Goal: Transaction & Acquisition: Download file/media

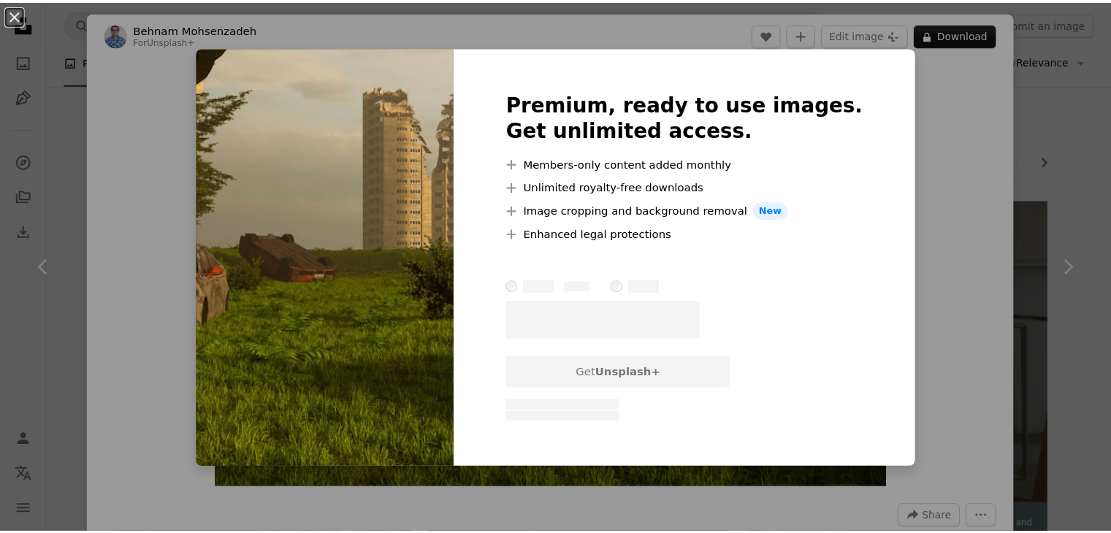
scroll to position [1933, 0]
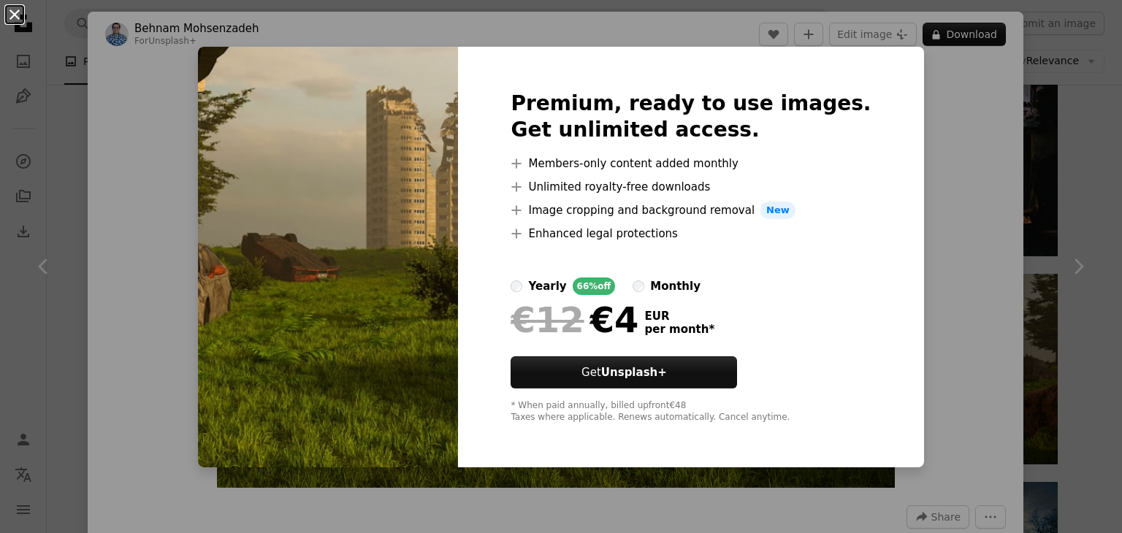
click at [10, 10] on button "An X shape" at bounding box center [15, 15] width 18 height 18
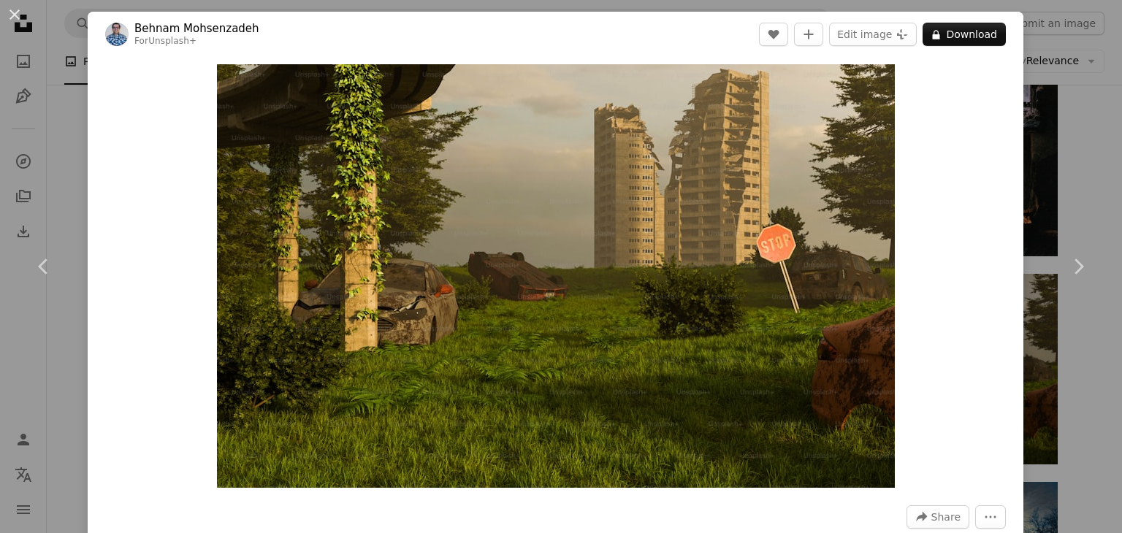
click at [1045, 180] on div "An X shape Chevron left Chevron right [PERSON_NAME] For Unsplash+ A heart A plu…" at bounding box center [561, 266] width 1122 height 533
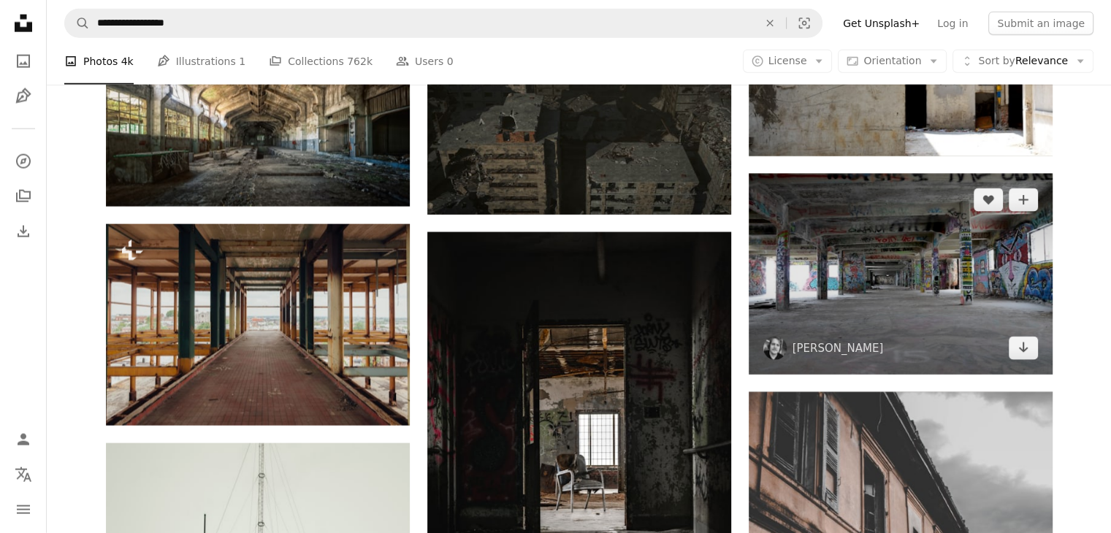
scroll to position [3541, 0]
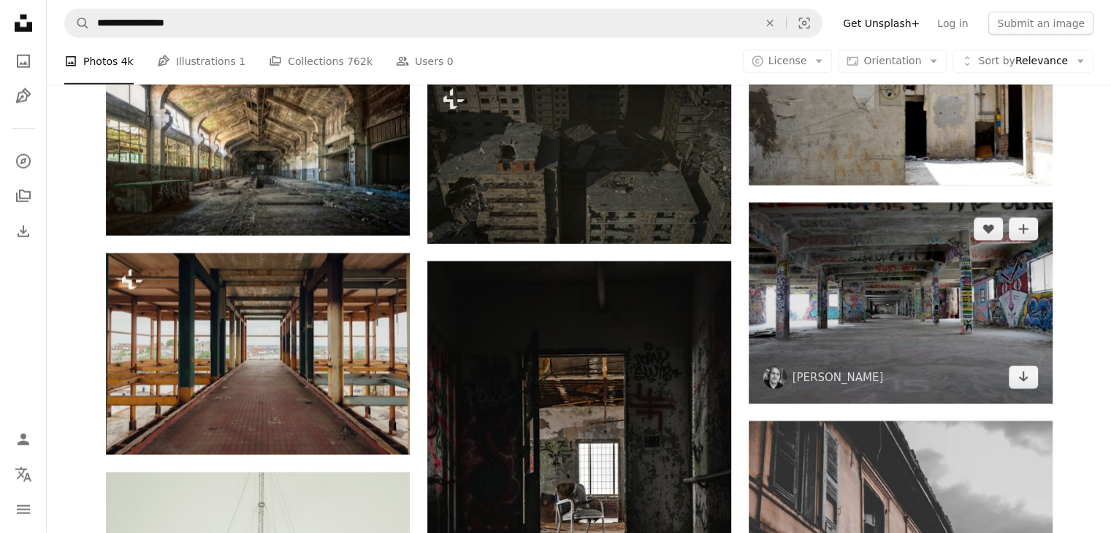
click at [906, 282] on img at bounding box center [901, 303] width 304 height 201
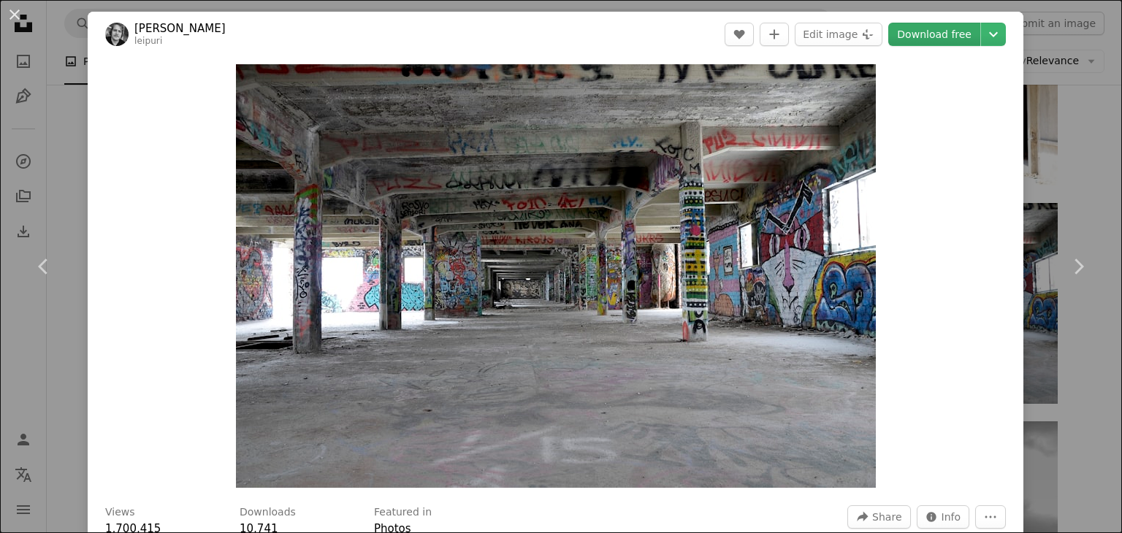
click at [921, 31] on link "Download free" at bounding box center [934, 34] width 92 height 23
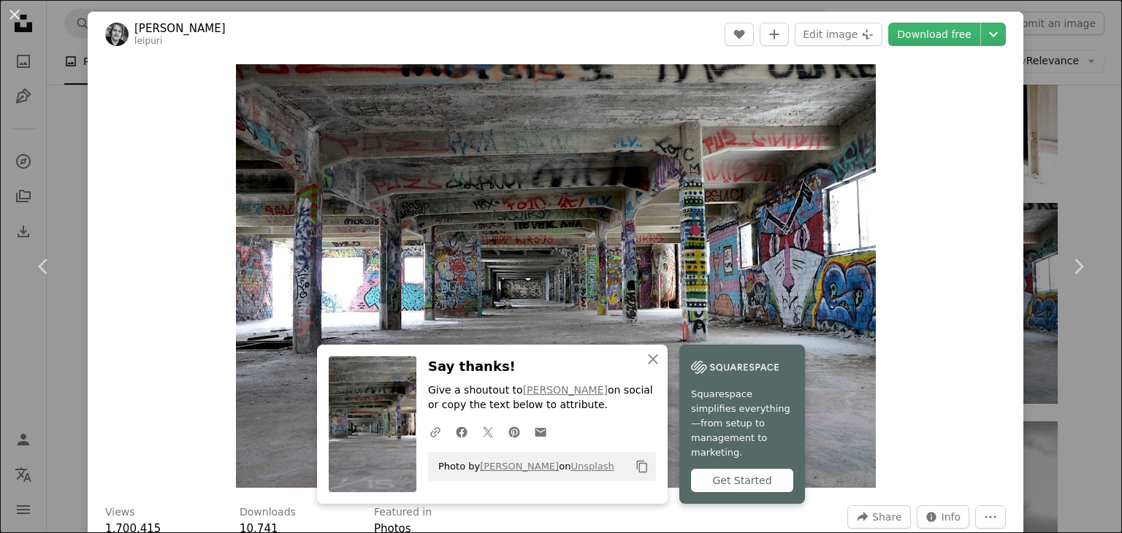
click at [1086, 188] on div "An X shape Chevron left Chevron right [PERSON_NAME] leipuri A heart A plus sign…" at bounding box center [561, 266] width 1122 height 533
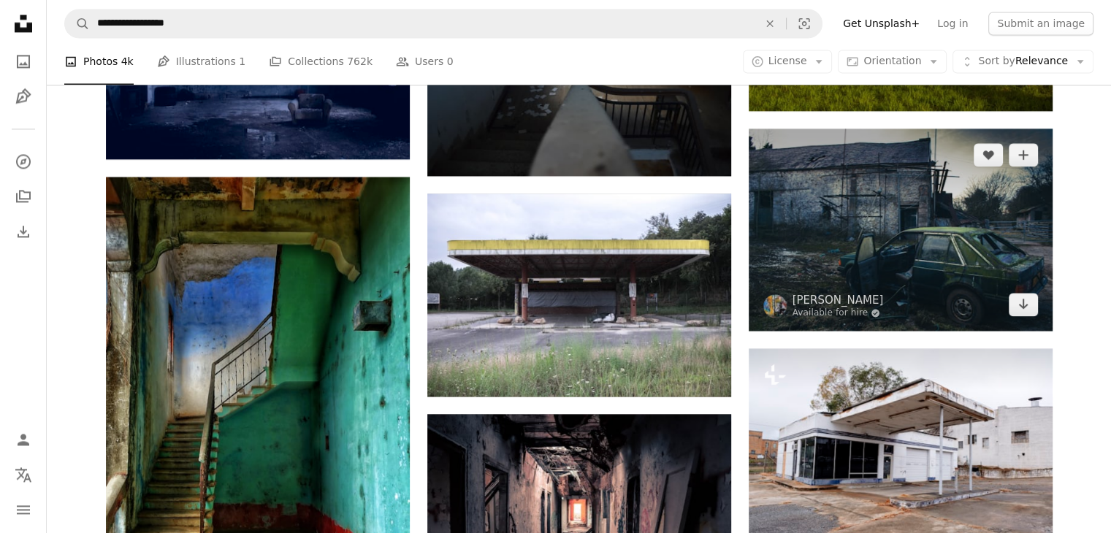
scroll to position [2299, 0]
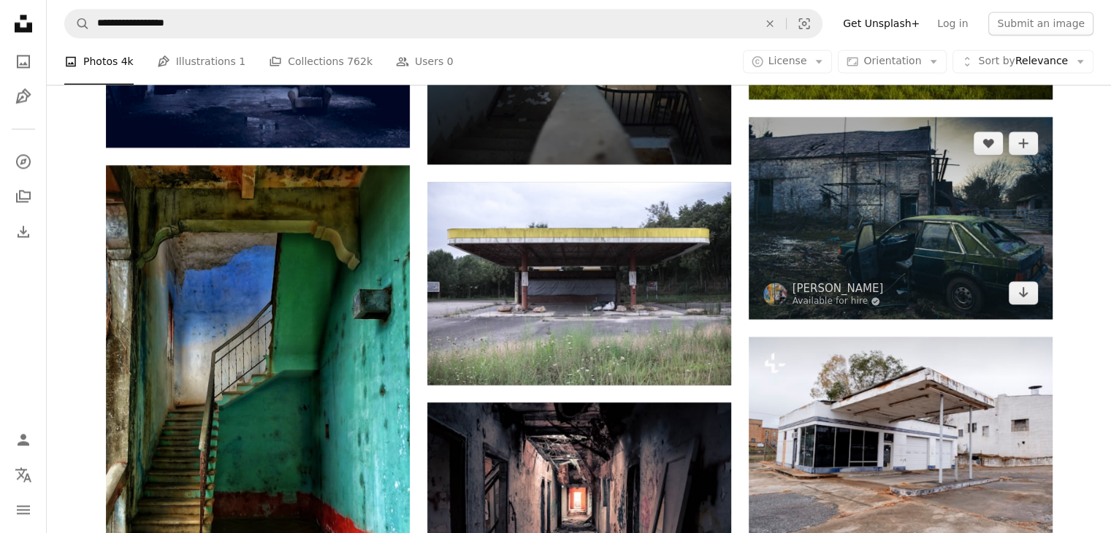
click at [907, 255] on img at bounding box center [901, 218] width 304 height 202
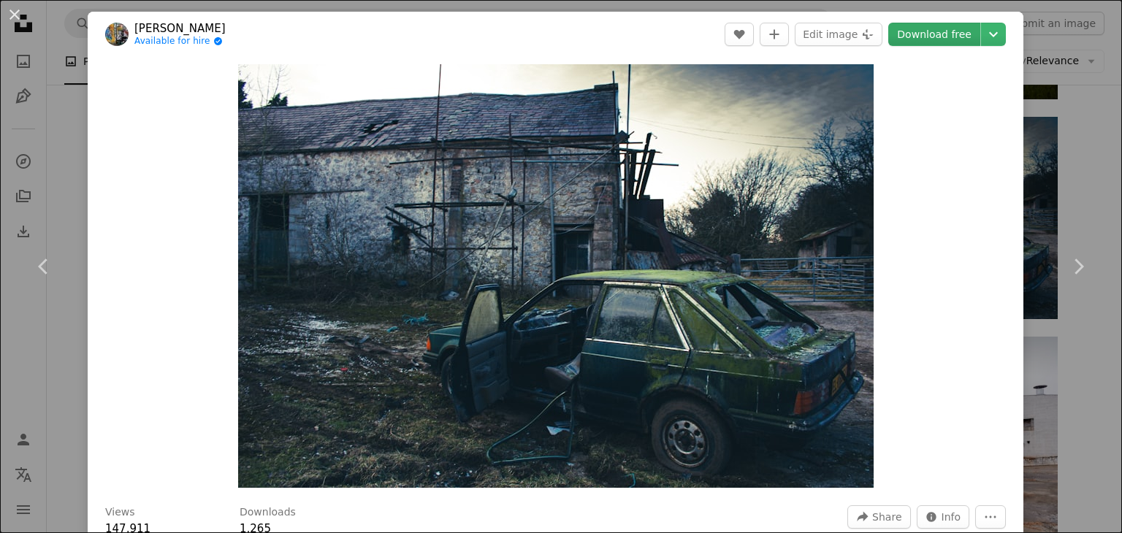
drag, startPoint x: 749, startPoint y: 207, endPoint x: 908, endPoint y: 32, distance: 236.4
click at [908, 32] on link "Download free" at bounding box center [934, 34] width 92 height 23
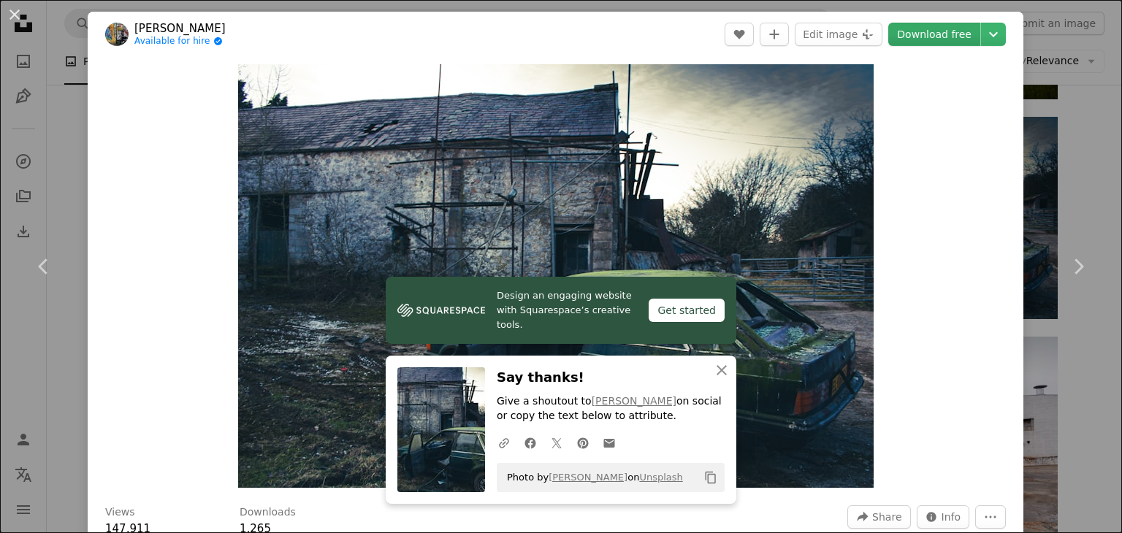
click at [908, 32] on link "Download free" at bounding box center [934, 34] width 92 height 23
click at [1038, 83] on div "An X shape Chevron left Chevron right [PERSON_NAME] Available for hire A checkm…" at bounding box center [561, 266] width 1122 height 533
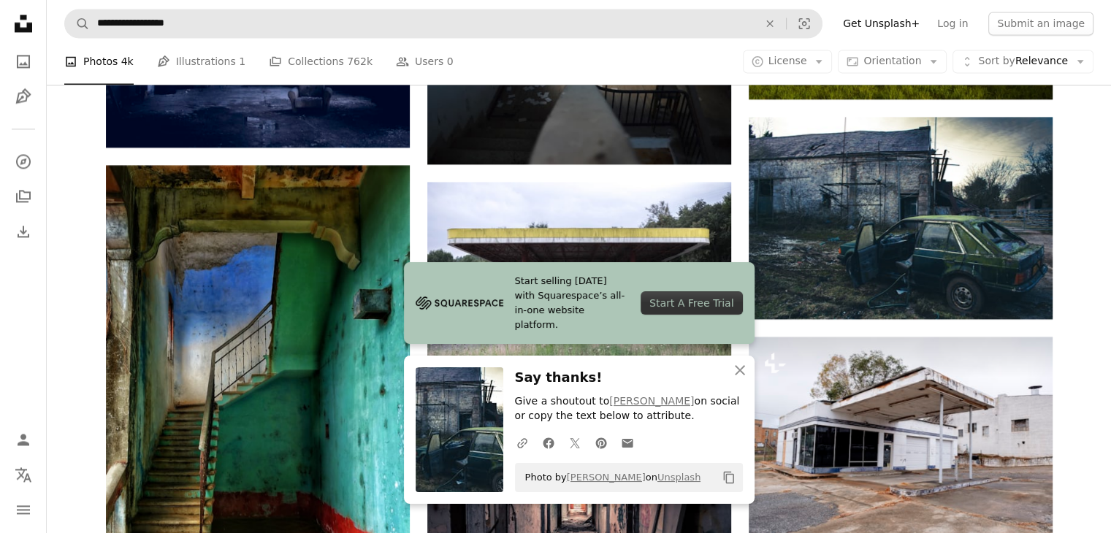
scroll to position [2153, 0]
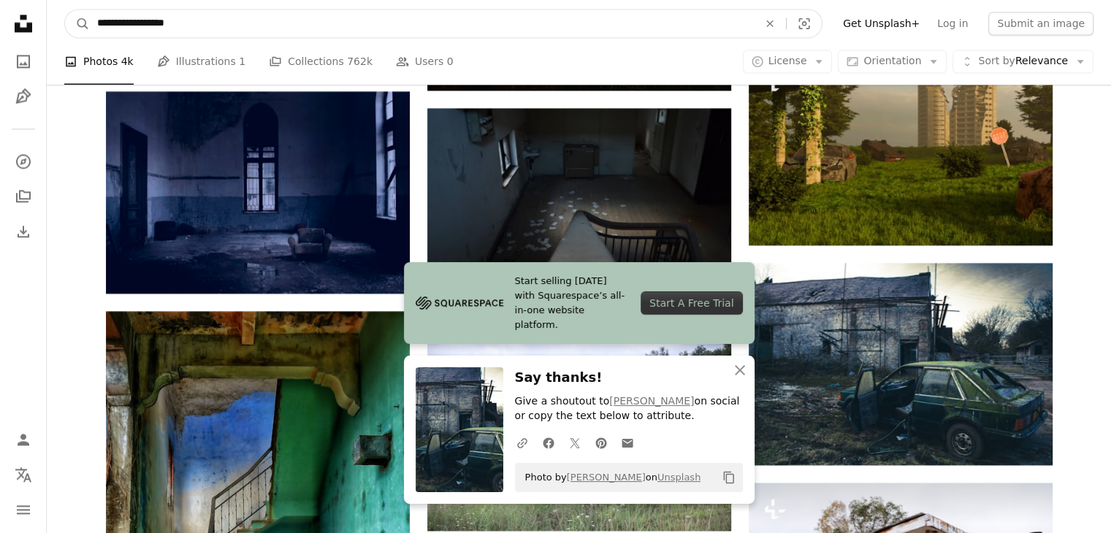
drag, startPoint x: 221, startPoint y: 15, endPoint x: 1, endPoint y: 21, distance: 219.3
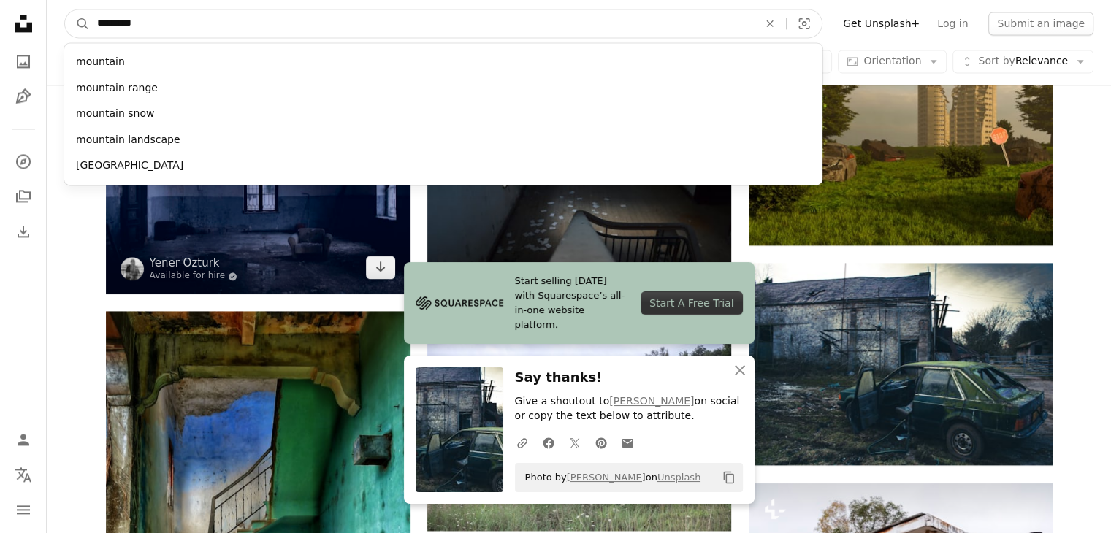
type input "*********"
click at [65, 9] on button "A magnifying glass" at bounding box center [77, 23] width 25 height 28
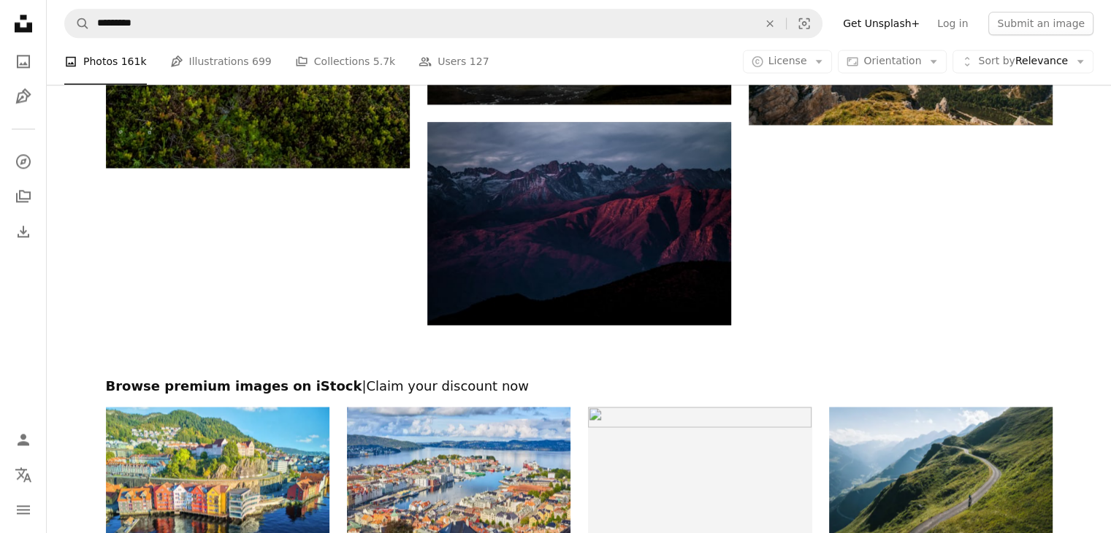
scroll to position [2046, 0]
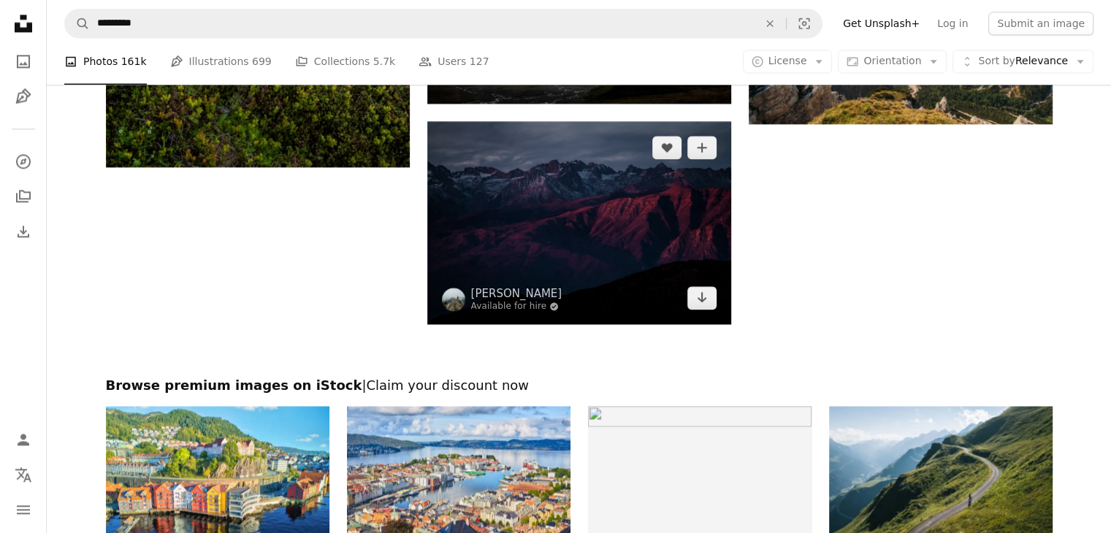
click at [686, 202] on img at bounding box center [579, 222] width 304 height 203
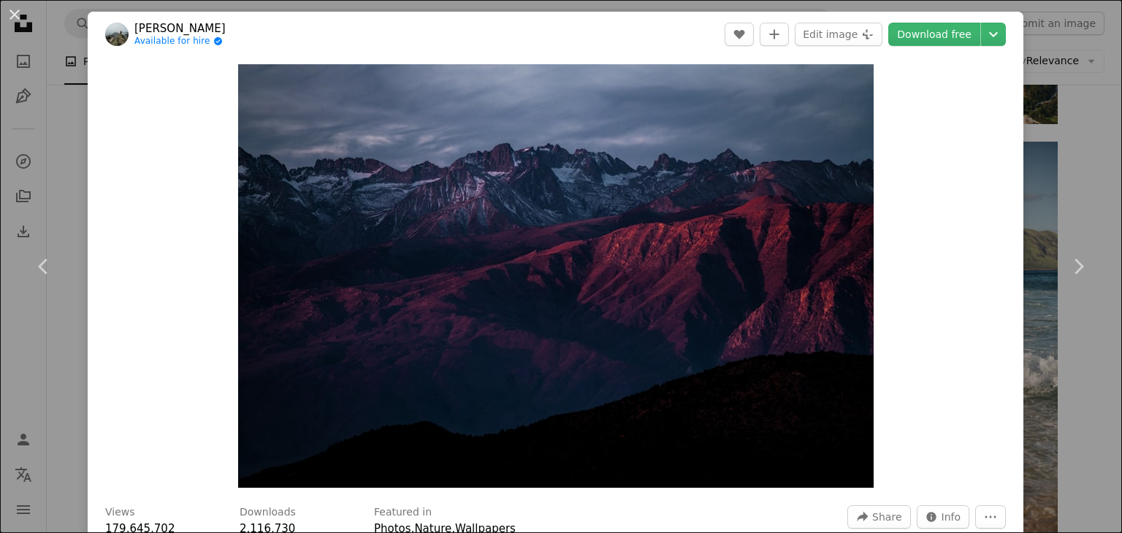
click at [1084, 96] on div "An X shape Chevron left Chevron right [PERSON_NAME] Available for hire A checkm…" at bounding box center [561, 266] width 1122 height 533
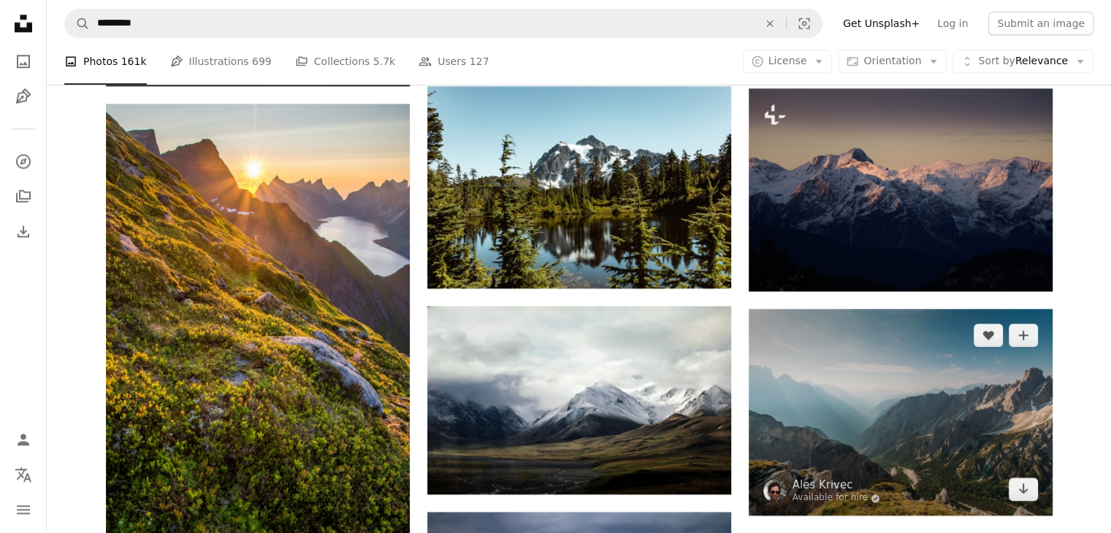
scroll to position [1681, 0]
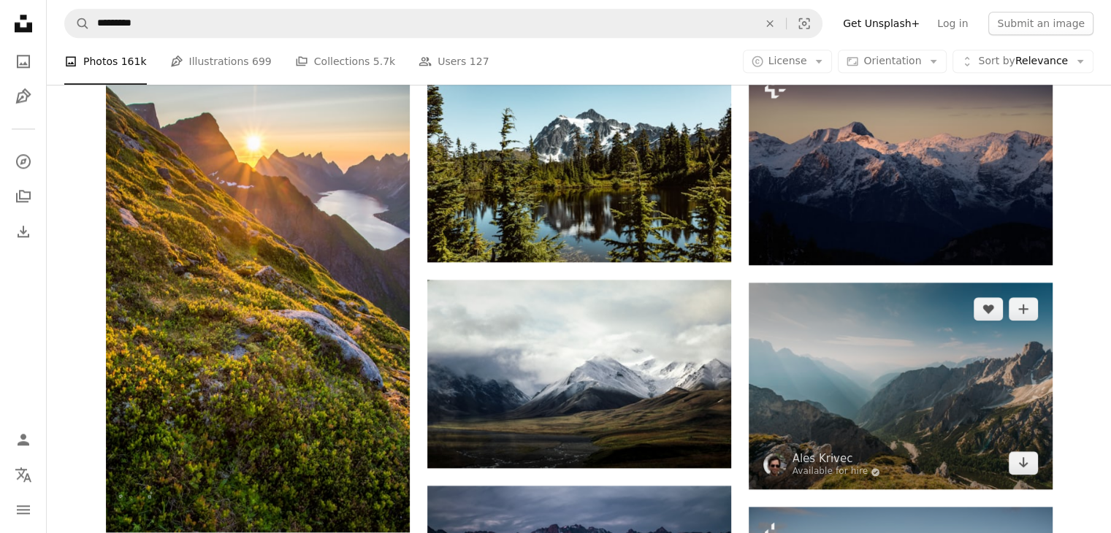
click at [979, 390] on img at bounding box center [901, 387] width 304 height 208
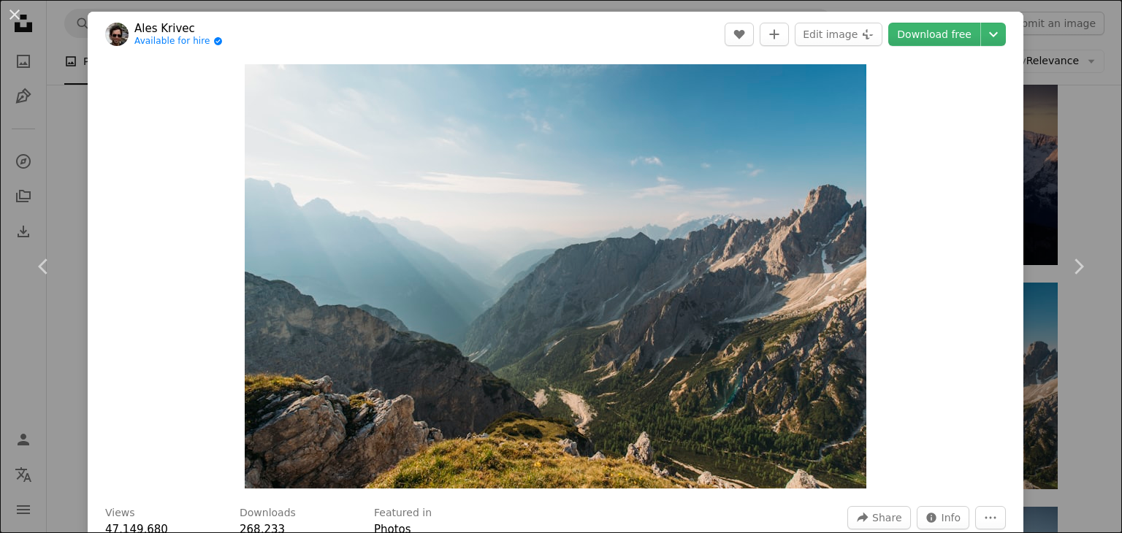
click at [1029, 118] on div "An X shape Chevron left Chevron right Ales Krivec Available for hire A checkmar…" at bounding box center [561, 266] width 1122 height 533
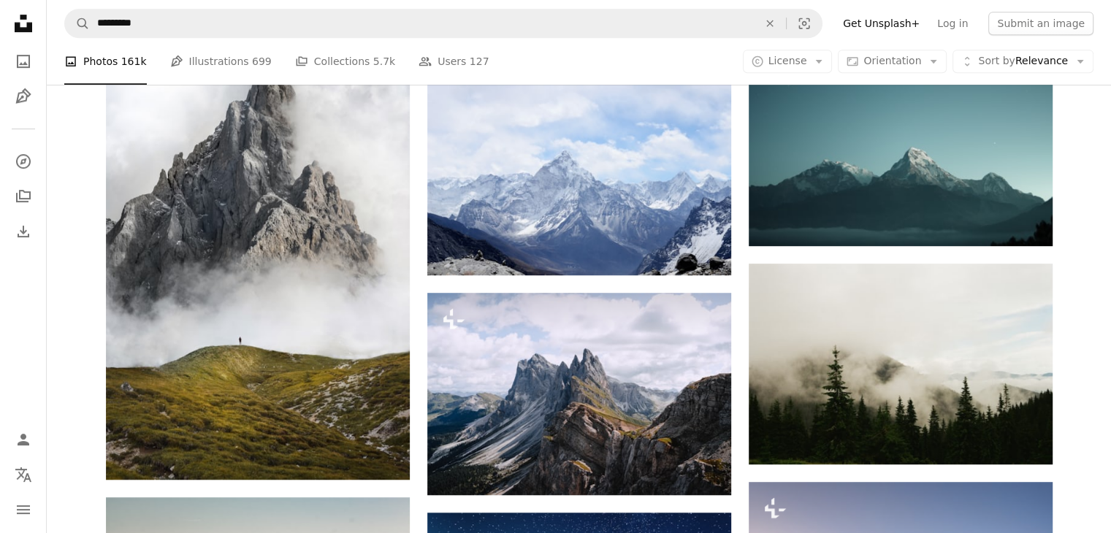
scroll to position [731, 0]
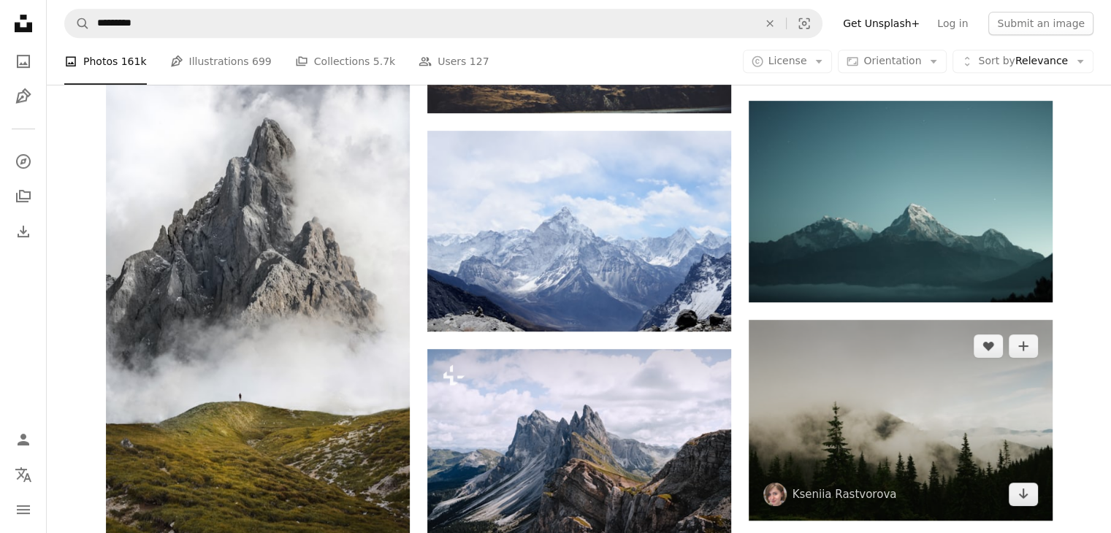
click at [937, 448] on img at bounding box center [901, 420] width 304 height 201
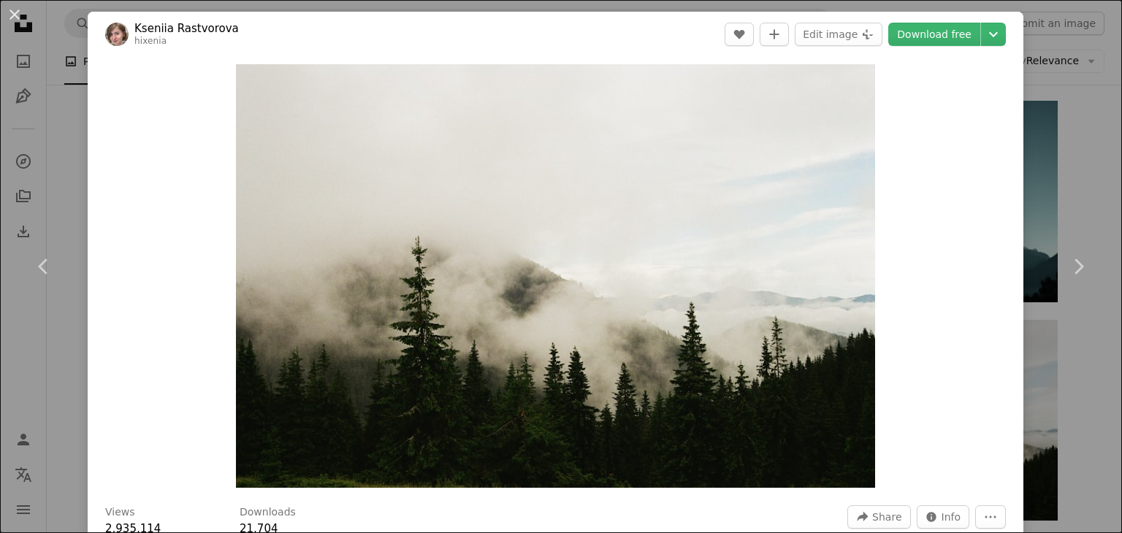
click at [1052, 185] on div "An X shape Chevron left Chevron right Kseniia Rastvorova hixenia A heart A plus…" at bounding box center [561, 266] width 1122 height 533
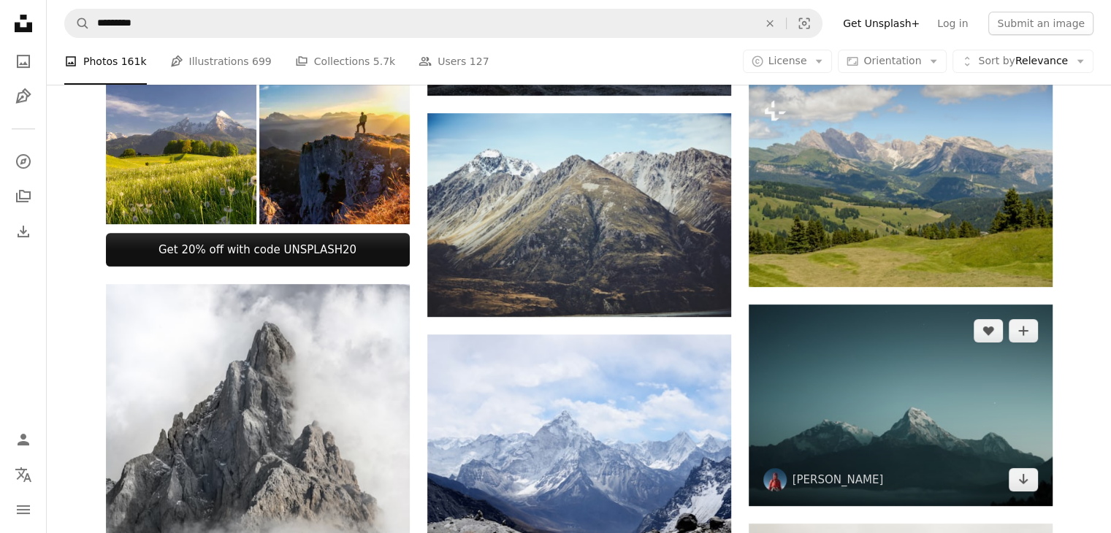
scroll to position [511, 0]
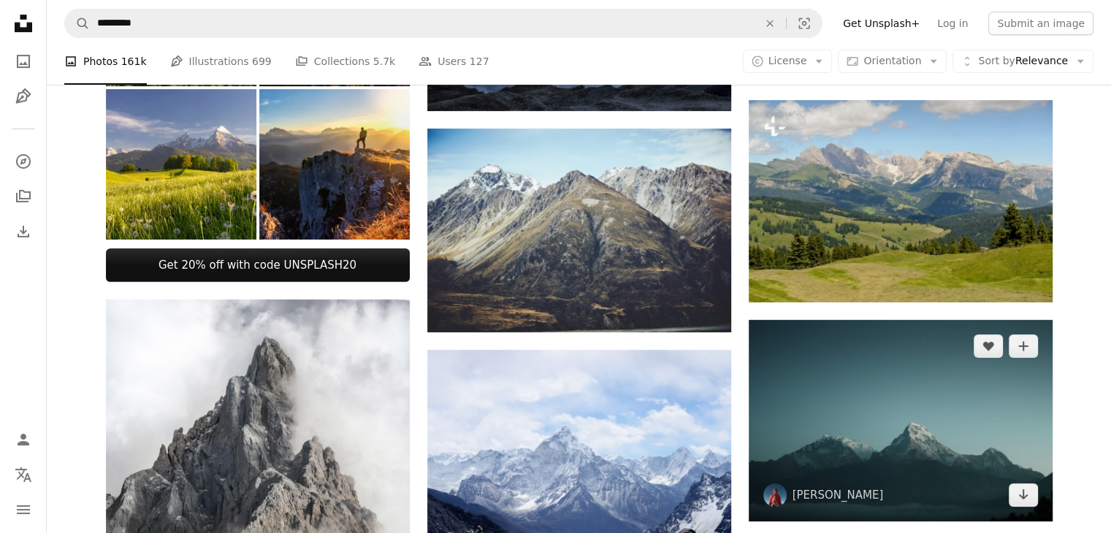
click at [856, 379] on img at bounding box center [901, 420] width 304 height 201
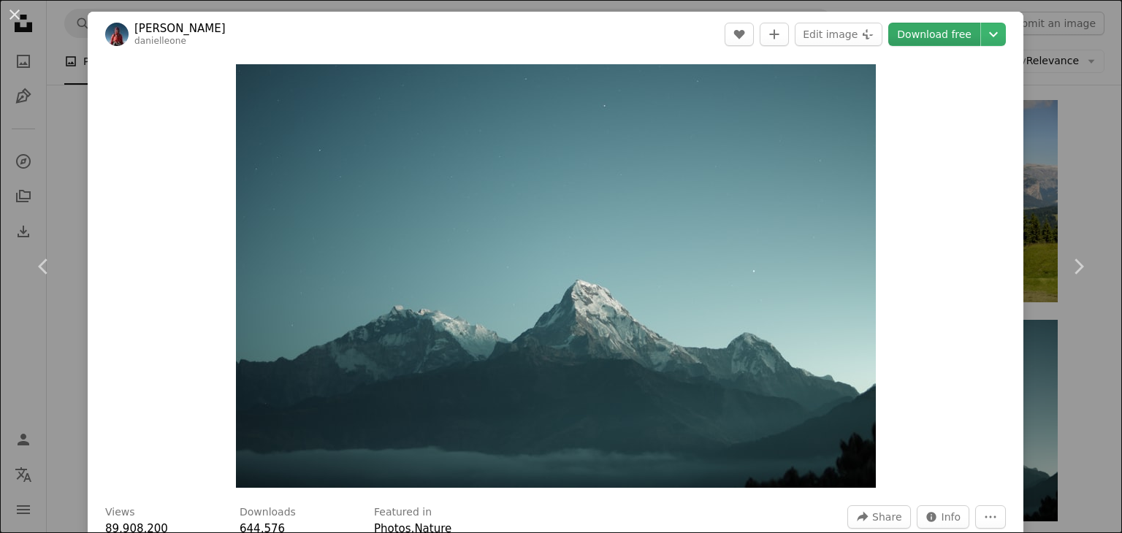
drag, startPoint x: 751, startPoint y: 209, endPoint x: 926, endPoint y: 27, distance: 252.7
click at [926, 27] on link "Download free" at bounding box center [934, 34] width 92 height 23
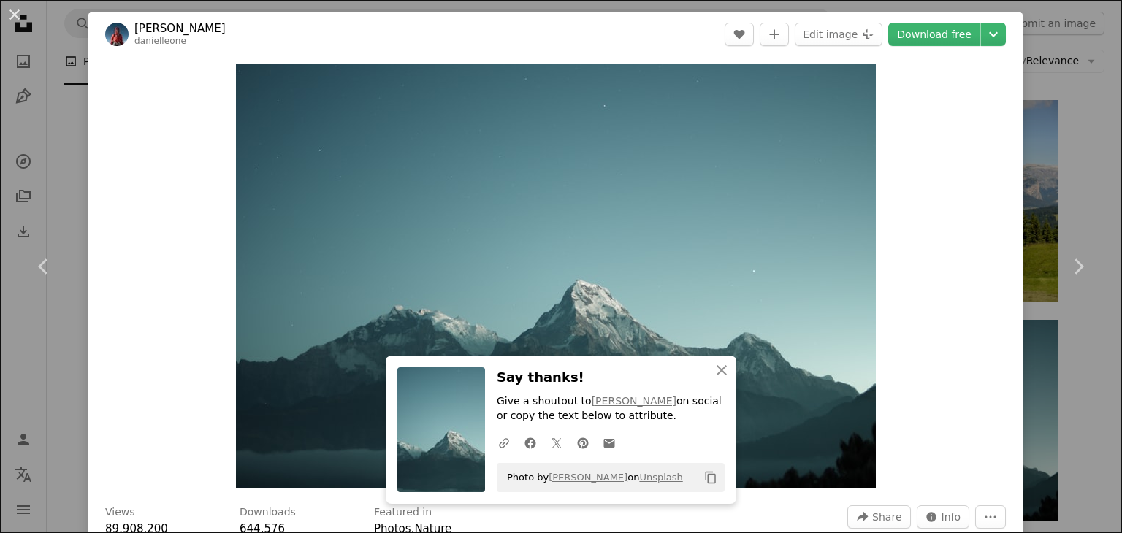
click at [1003, 108] on div "Zoom in" at bounding box center [556, 276] width 936 height 438
click at [13, 21] on button "An X shape" at bounding box center [15, 15] width 18 height 18
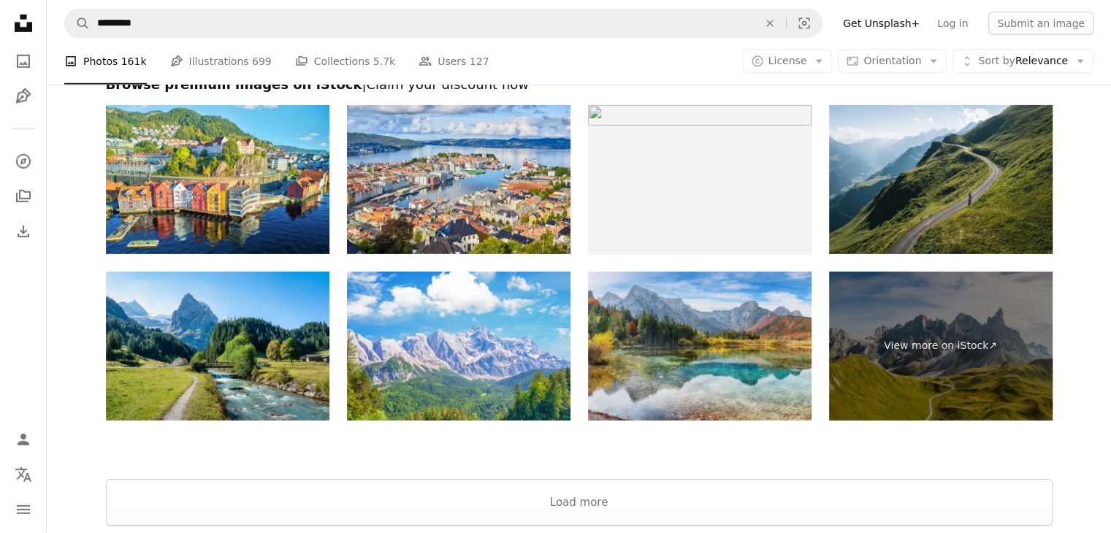
drag, startPoint x: 753, startPoint y: 456, endPoint x: 719, endPoint y: 330, distance: 131.0
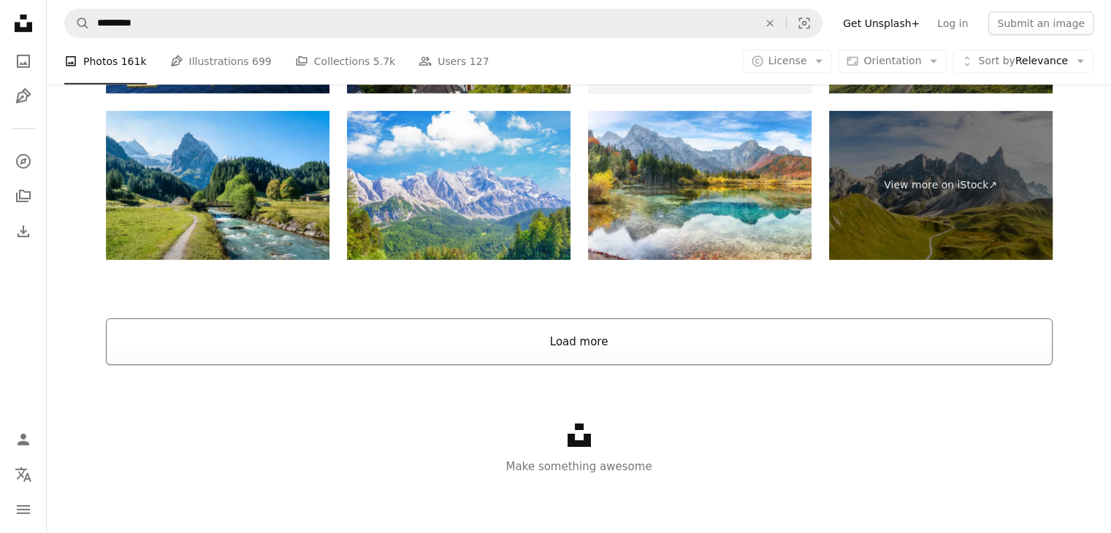
click at [667, 348] on button "Load more" at bounding box center [579, 342] width 947 height 47
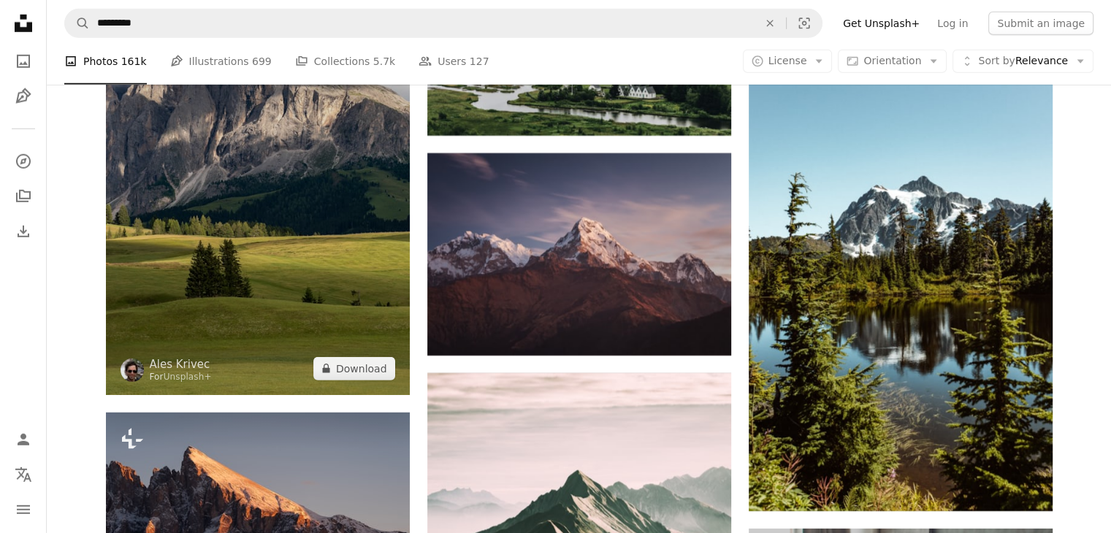
scroll to position [4396, 0]
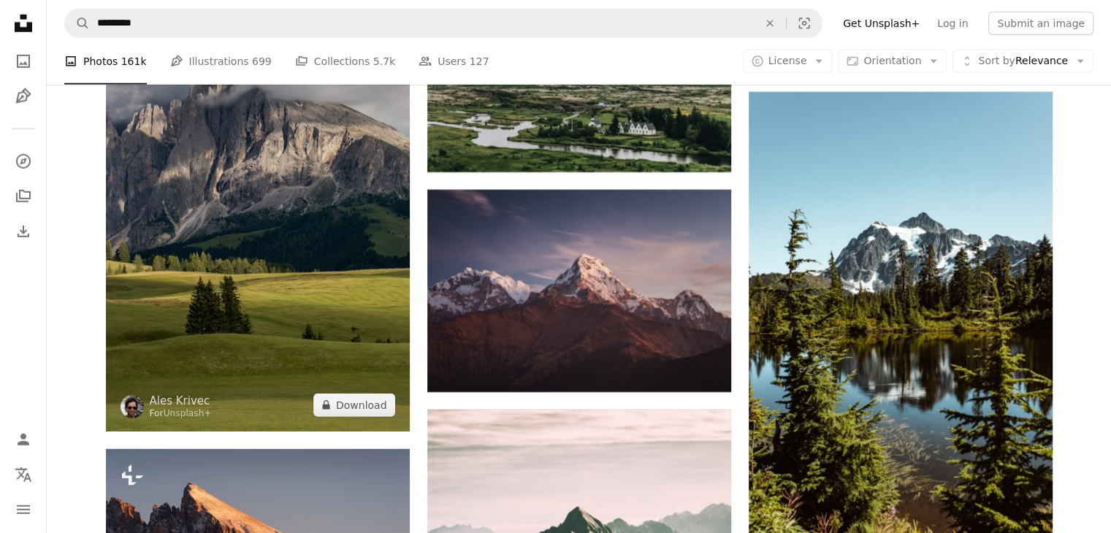
click at [325, 273] on img at bounding box center [258, 209] width 304 height 446
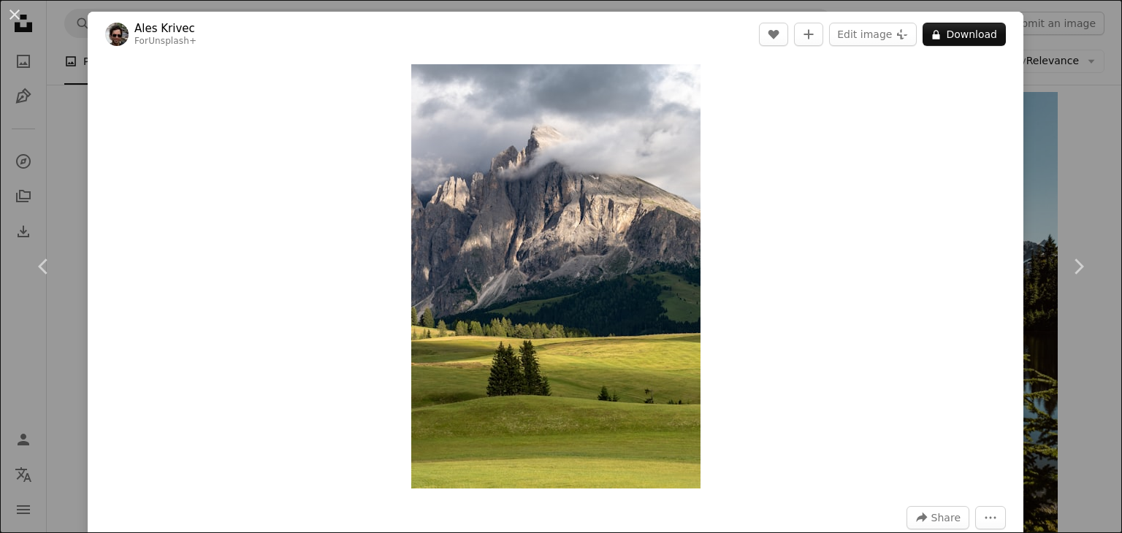
click at [1021, 167] on div "An X shape Chevron left Chevron right Ales Krivec For Unsplash+ A heart A plus …" at bounding box center [561, 266] width 1122 height 533
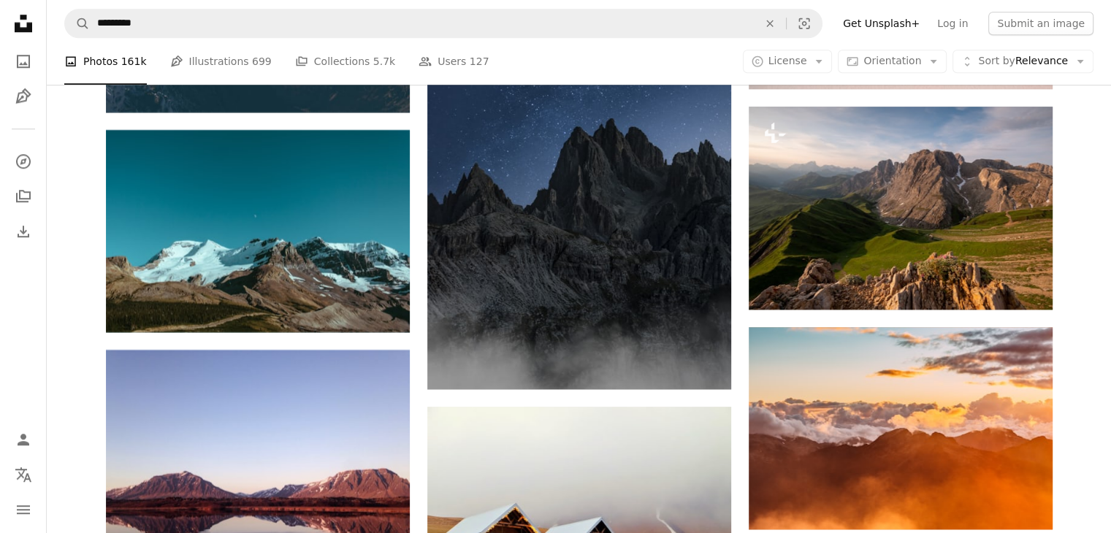
scroll to position [6881, 0]
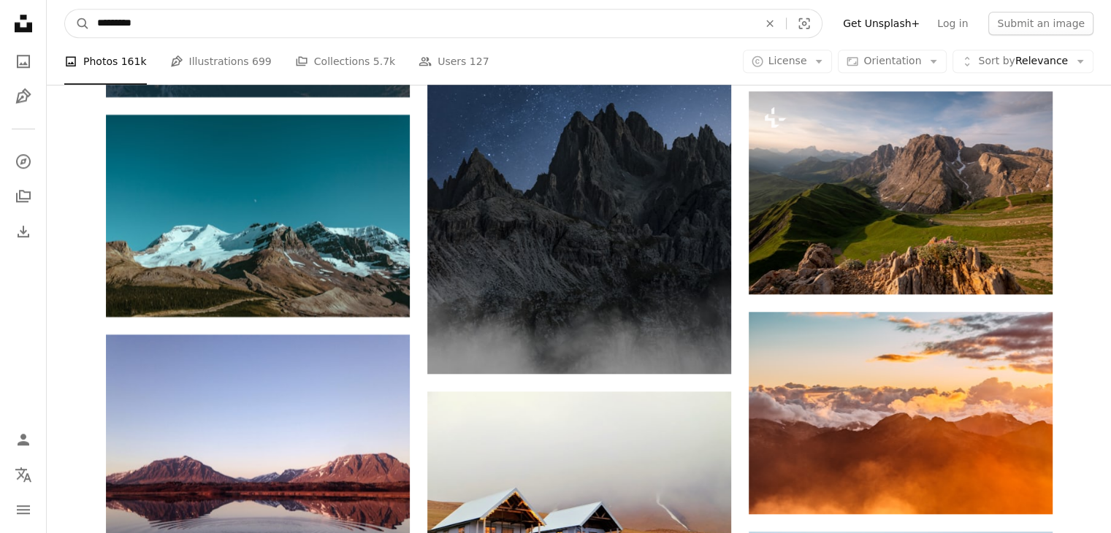
click at [308, 10] on input "*********" at bounding box center [422, 23] width 664 height 28
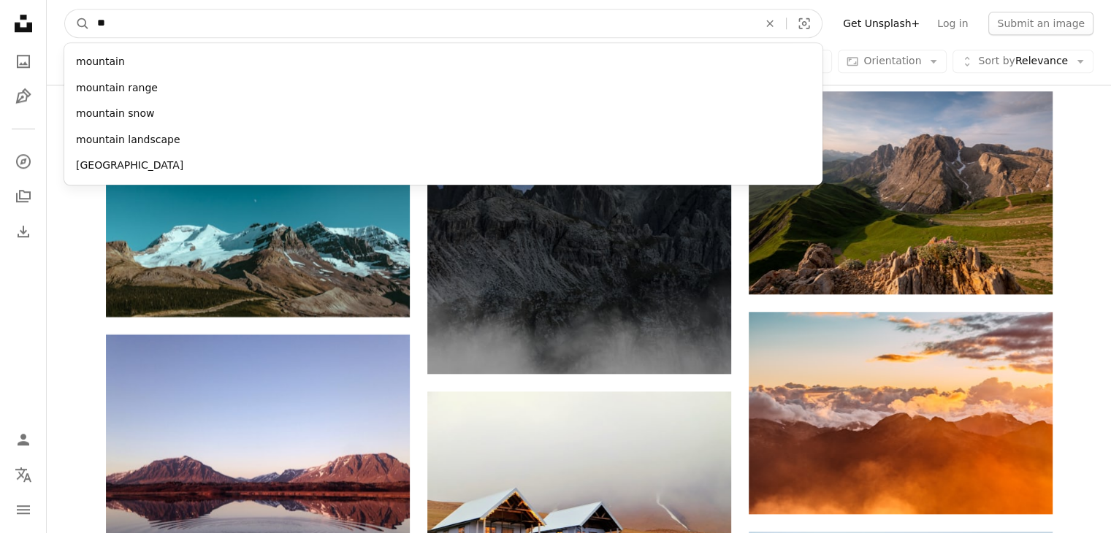
type input "*"
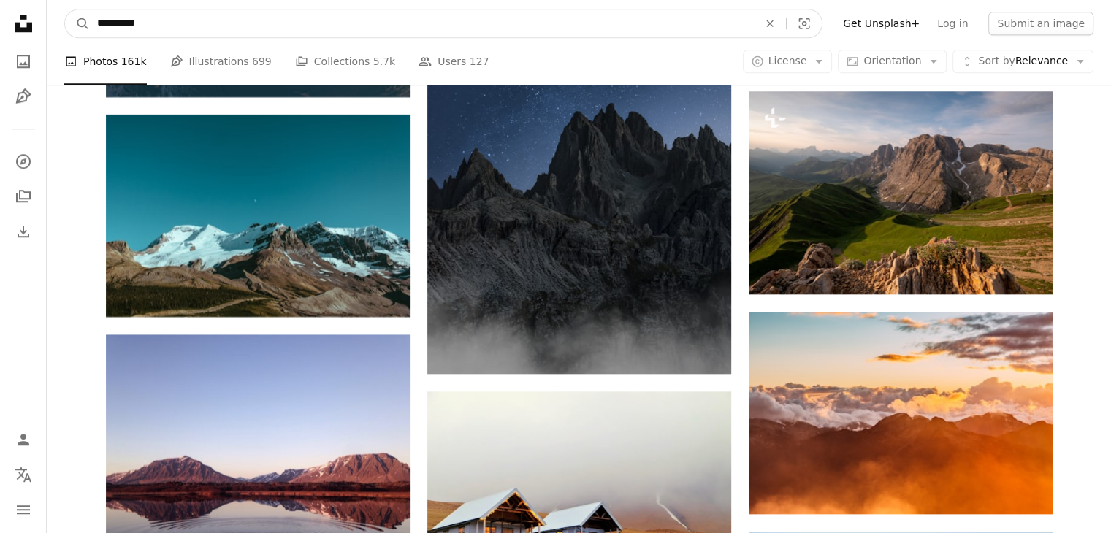
type input "**********"
click button "A magnifying glass" at bounding box center [77, 23] width 25 height 28
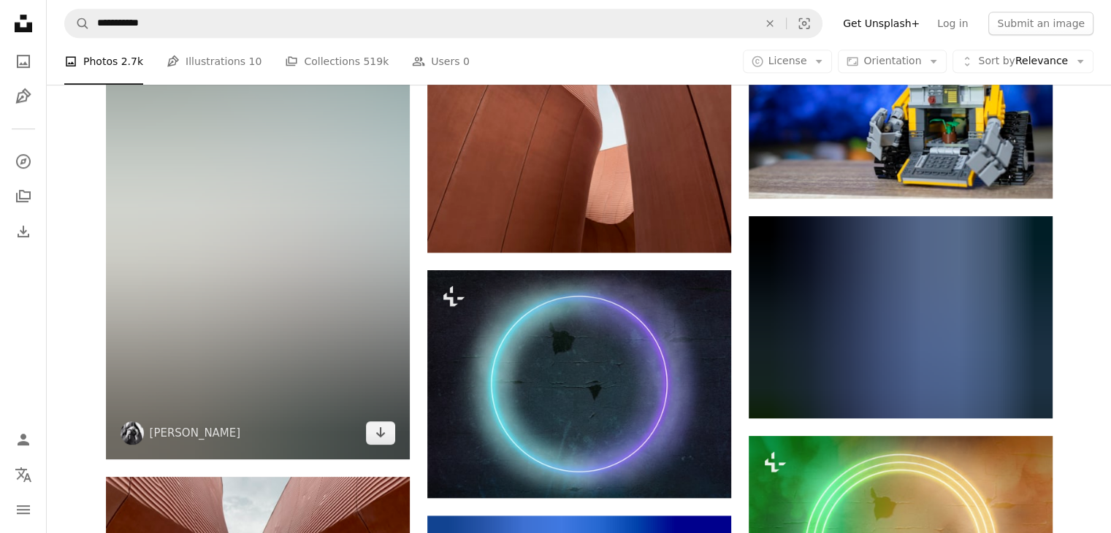
scroll to position [731, 0]
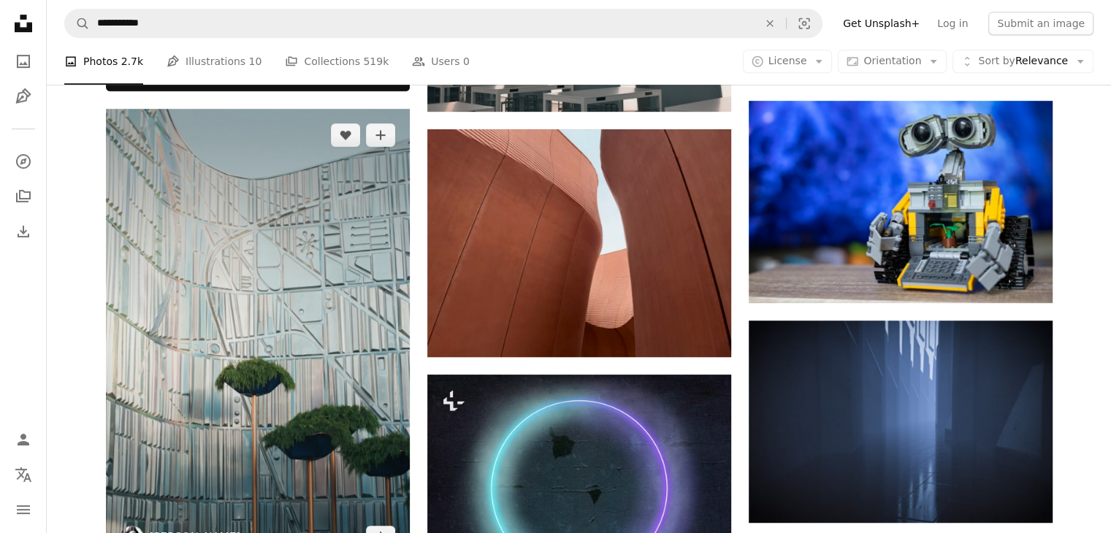
click at [285, 286] on img at bounding box center [258, 336] width 304 height 455
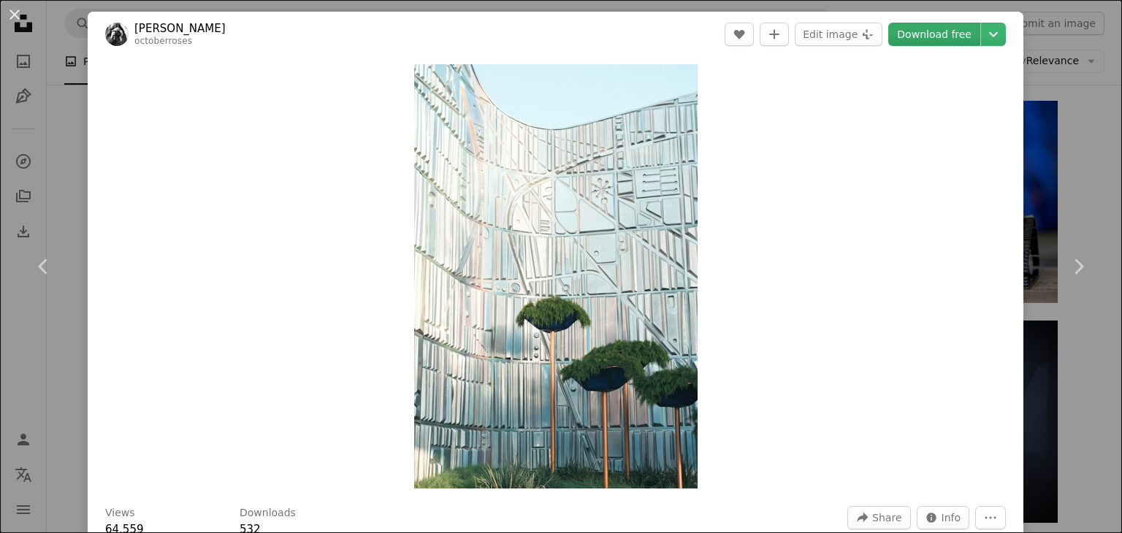
click at [899, 39] on link "Download free" at bounding box center [934, 34] width 92 height 23
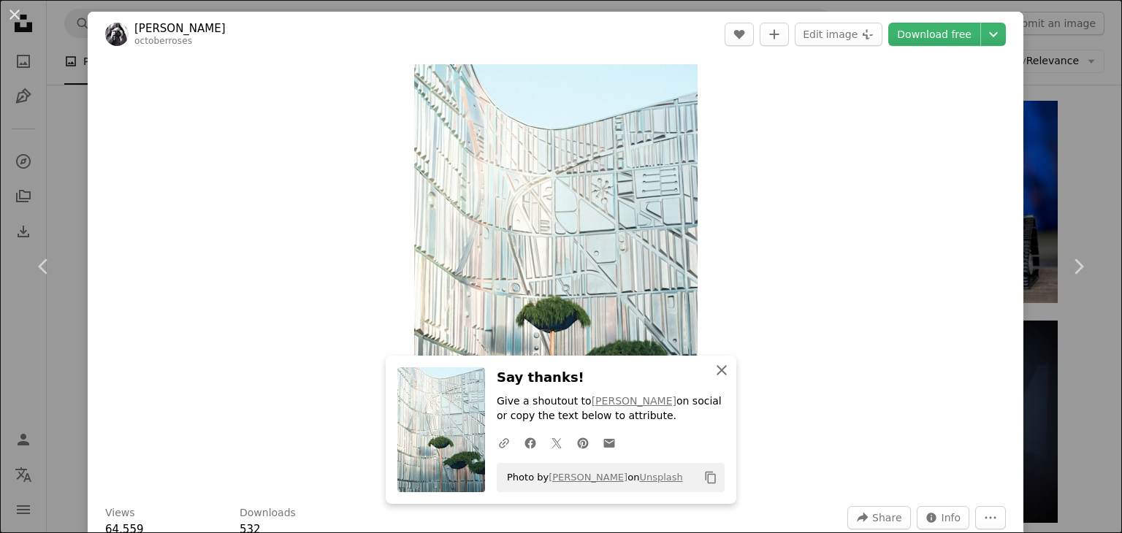
click at [718, 384] on button "An X shape Close" at bounding box center [721, 370] width 29 height 29
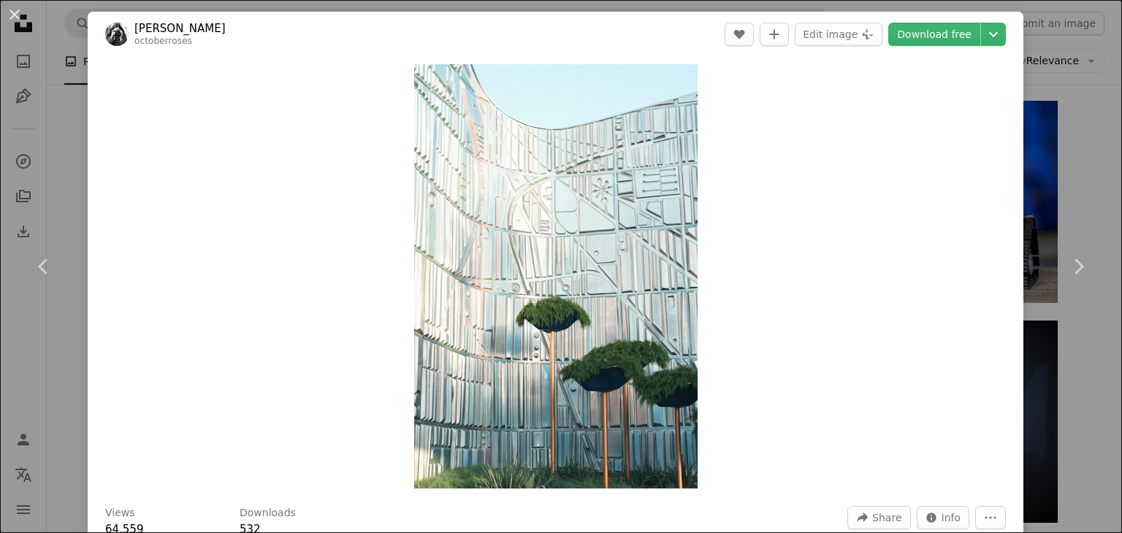
click at [1035, 45] on div "An X shape Chevron left Chevron right [PERSON_NAME] octoberroses A heart A plus…" at bounding box center [561, 266] width 1122 height 533
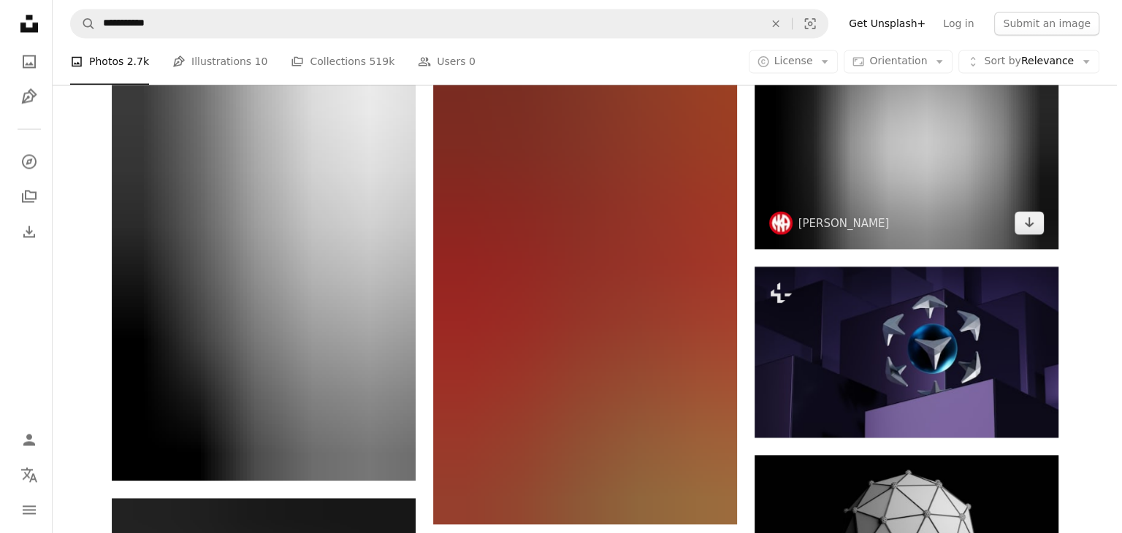
scroll to position [2557, 0]
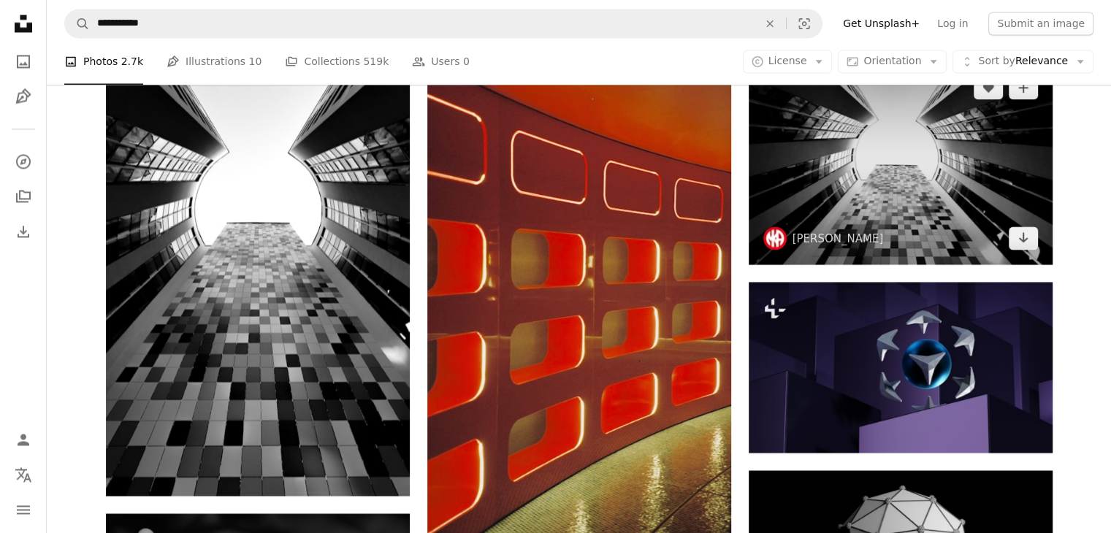
click at [940, 201] on img at bounding box center [901, 162] width 304 height 203
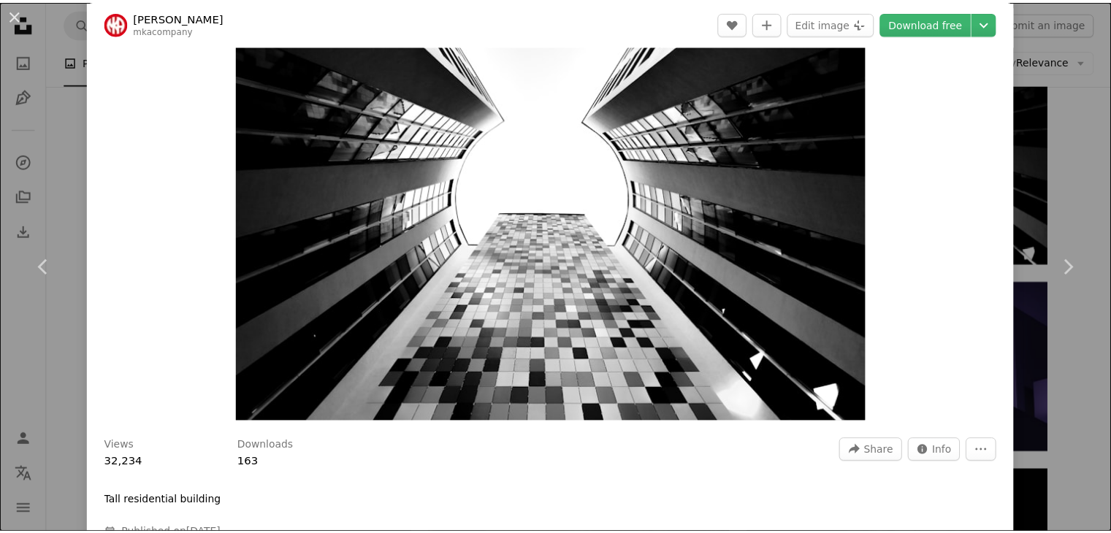
scroll to position [73, 0]
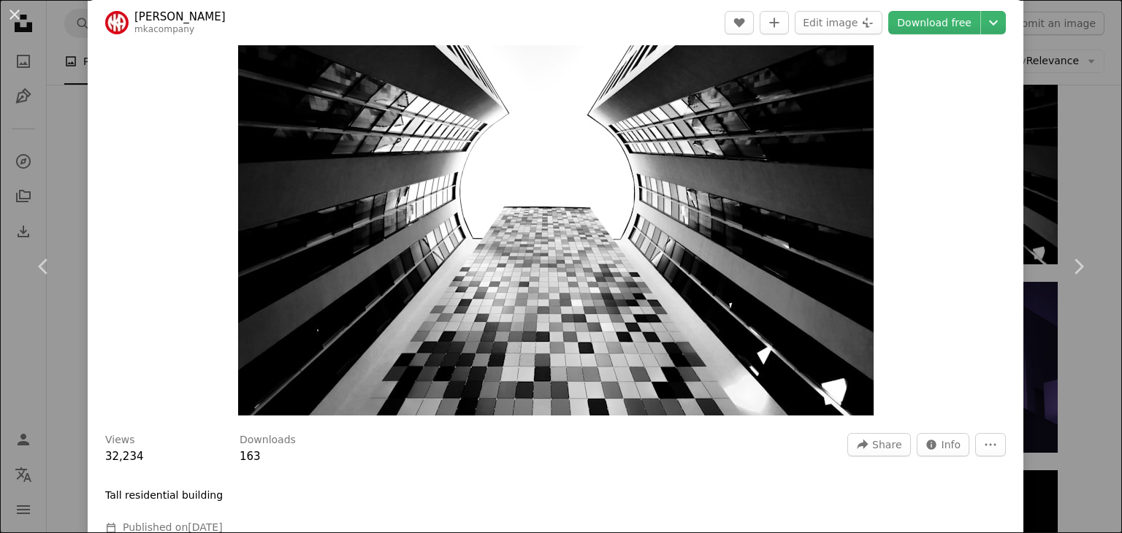
click at [1111, 144] on html "**********" at bounding box center [561, 390] width 1122 height 5894
click at [6, 6] on button "An X shape" at bounding box center [15, 15] width 18 height 18
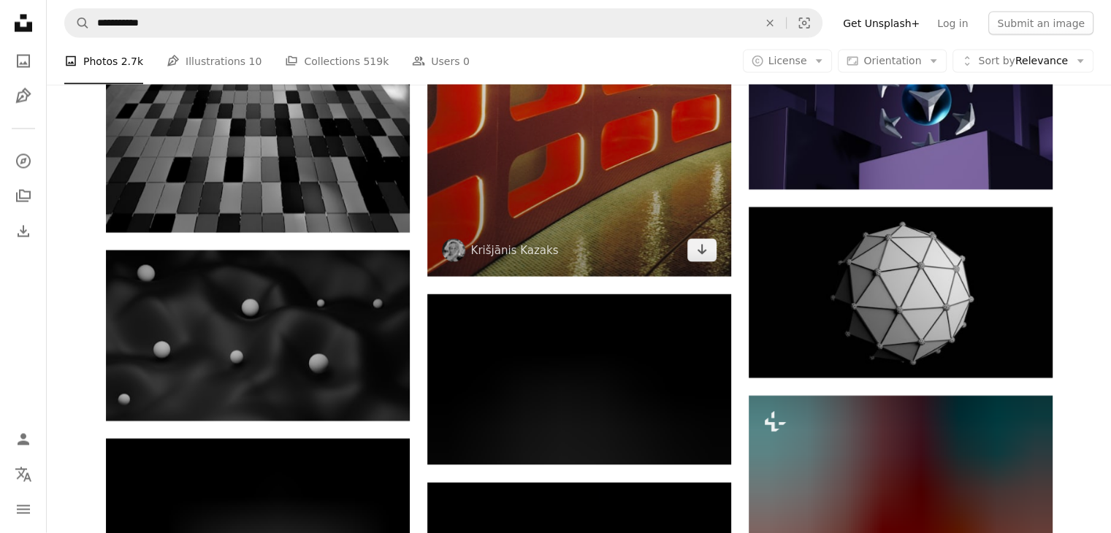
scroll to position [2776, 0]
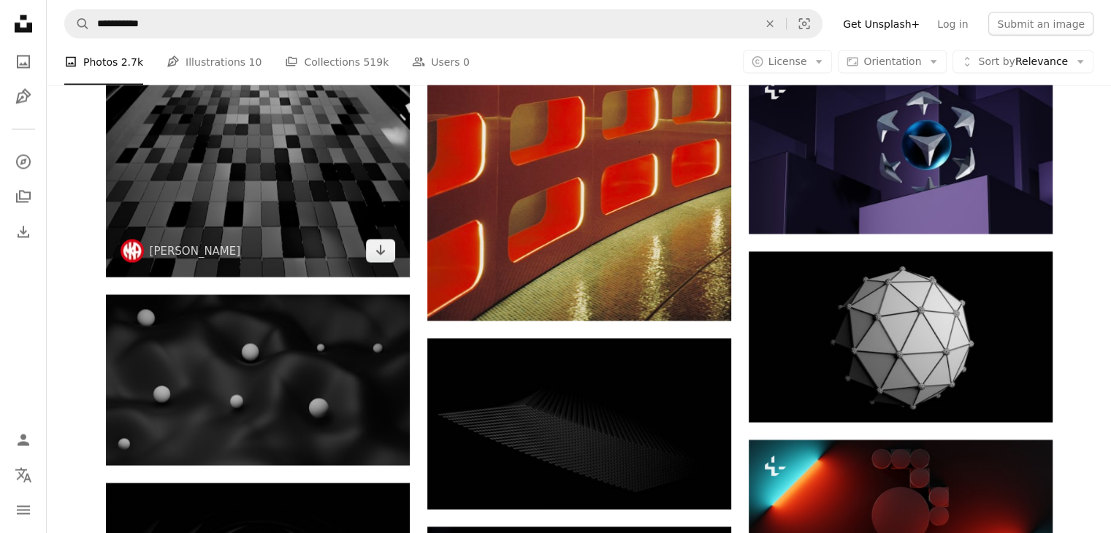
click at [289, 192] on img at bounding box center [258, 49] width 304 height 455
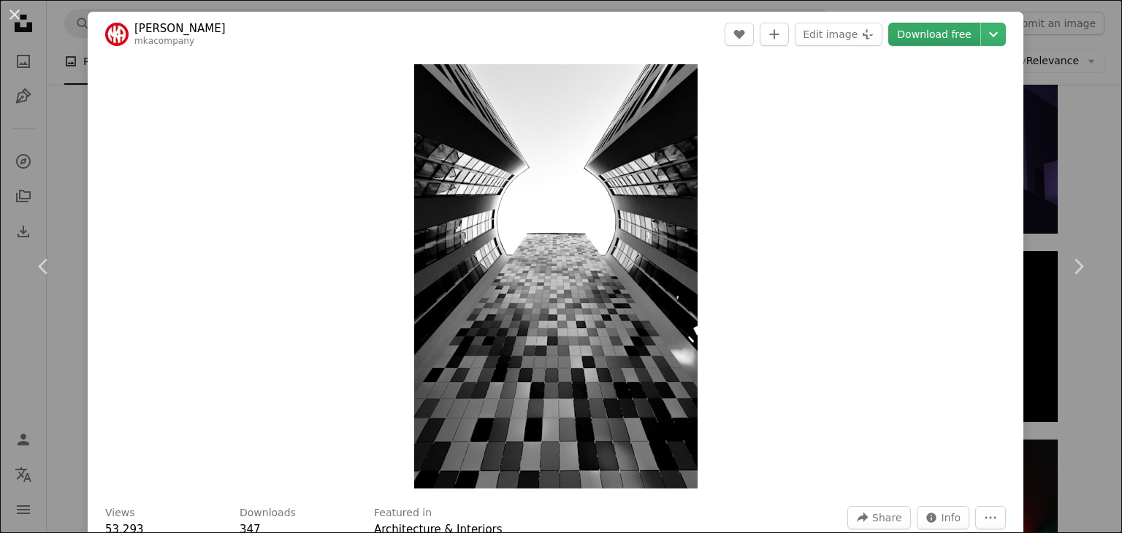
click at [933, 28] on link "Download free" at bounding box center [934, 34] width 92 height 23
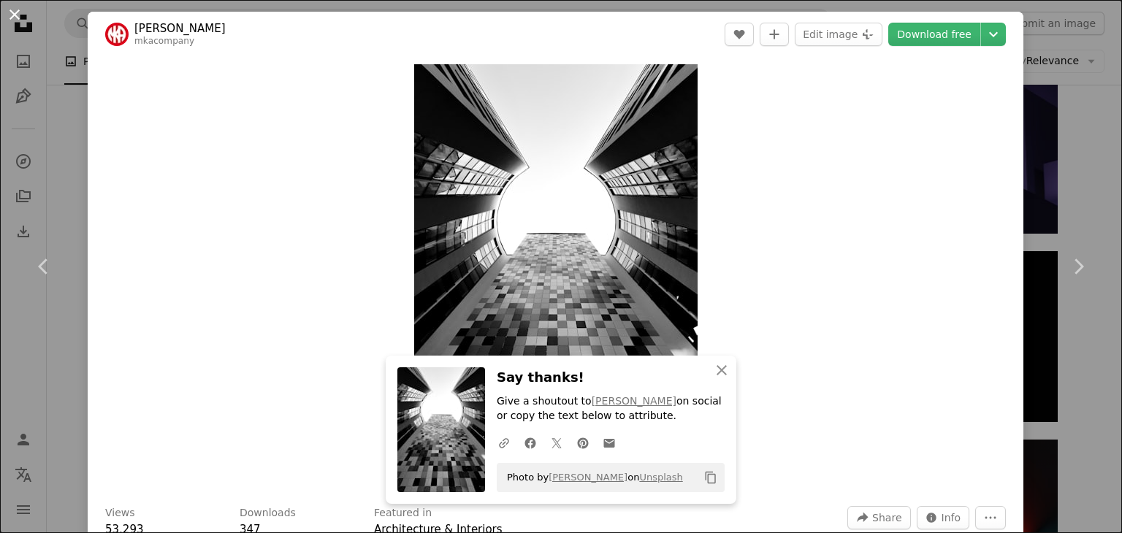
click at [11, 20] on button "An X shape" at bounding box center [15, 15] width 18 height 18
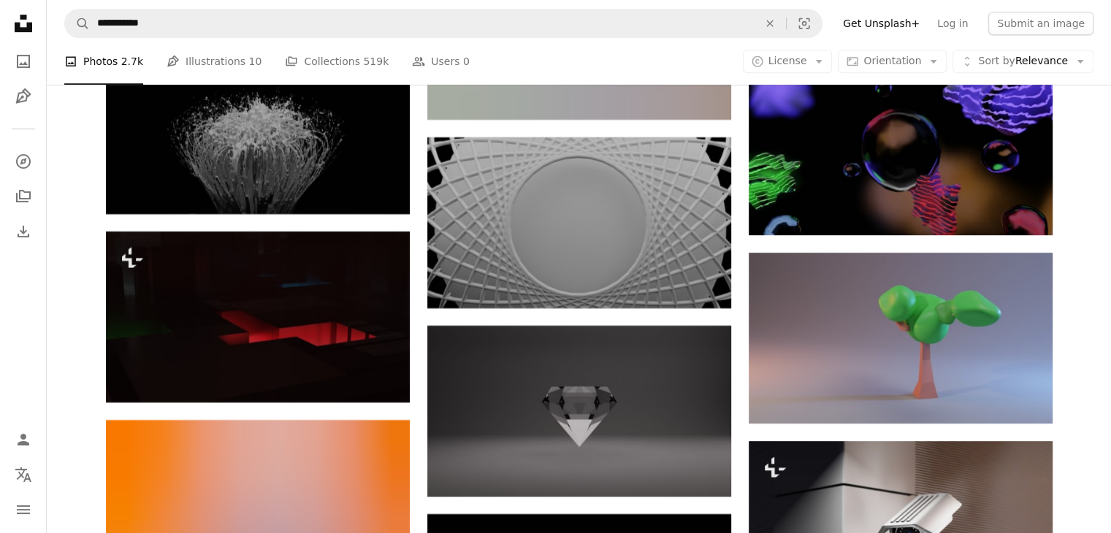
scroll to position [6211, 0]
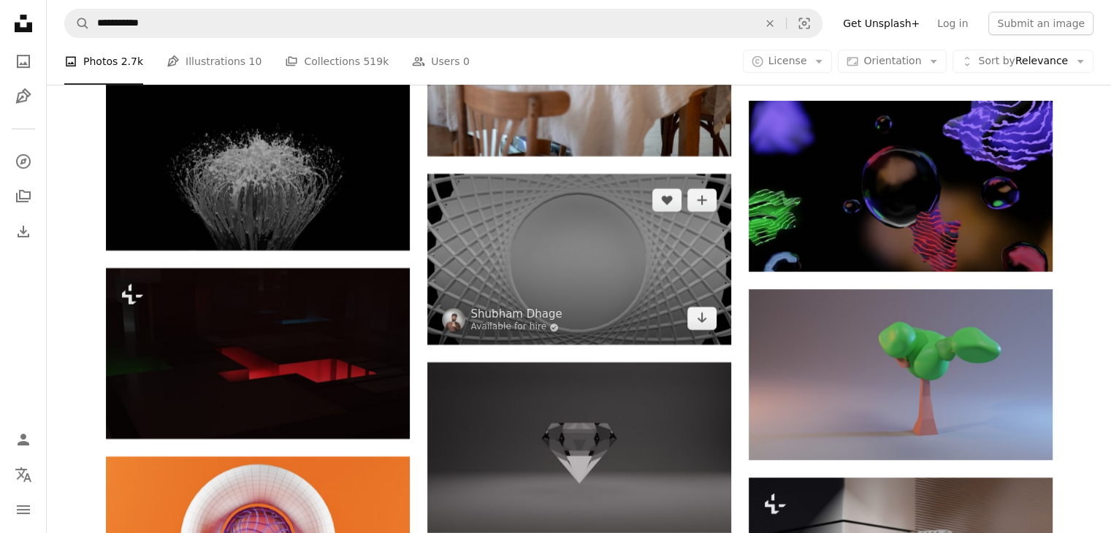
click at [678, 273] on img at bounding box center [579, 259] width 304 height 171
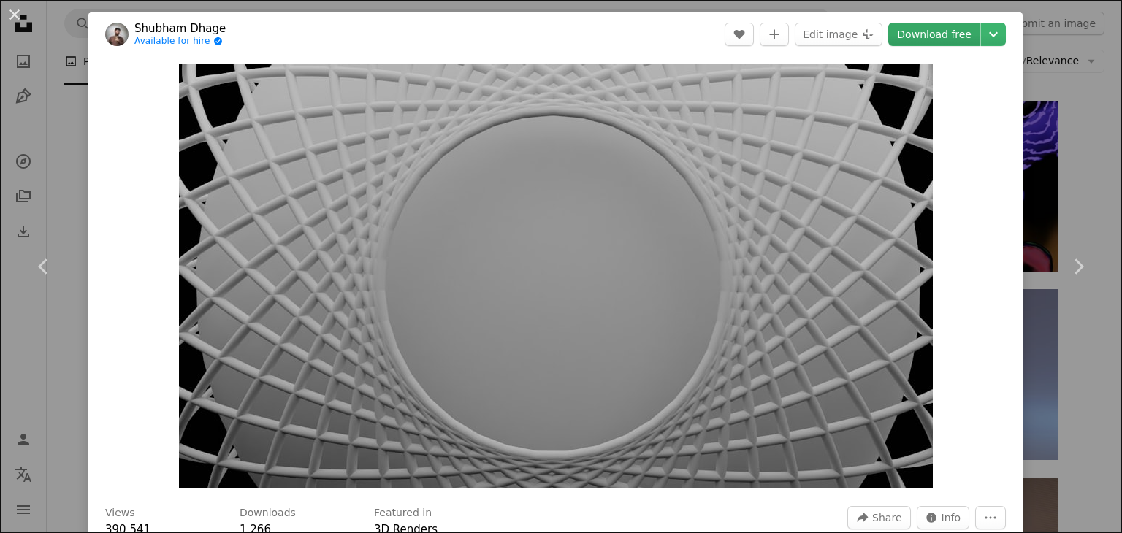
click at [916, 39] on link "Download free" at bounding box center [934, 34] width 92 height 23
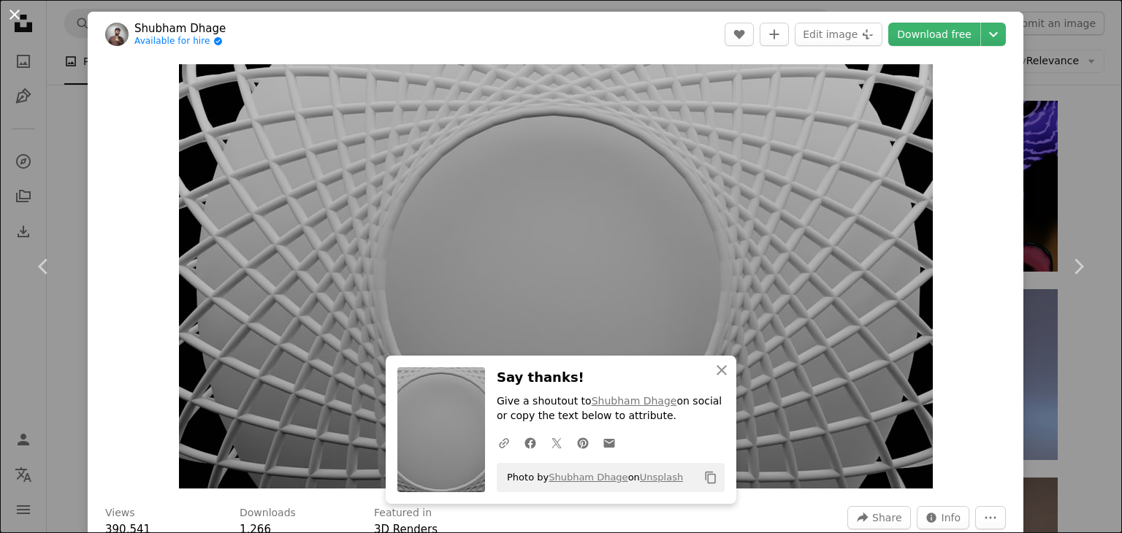
click at [20, 19] on button "An X shape" at bounding box center [15, 15] width 18 height 18
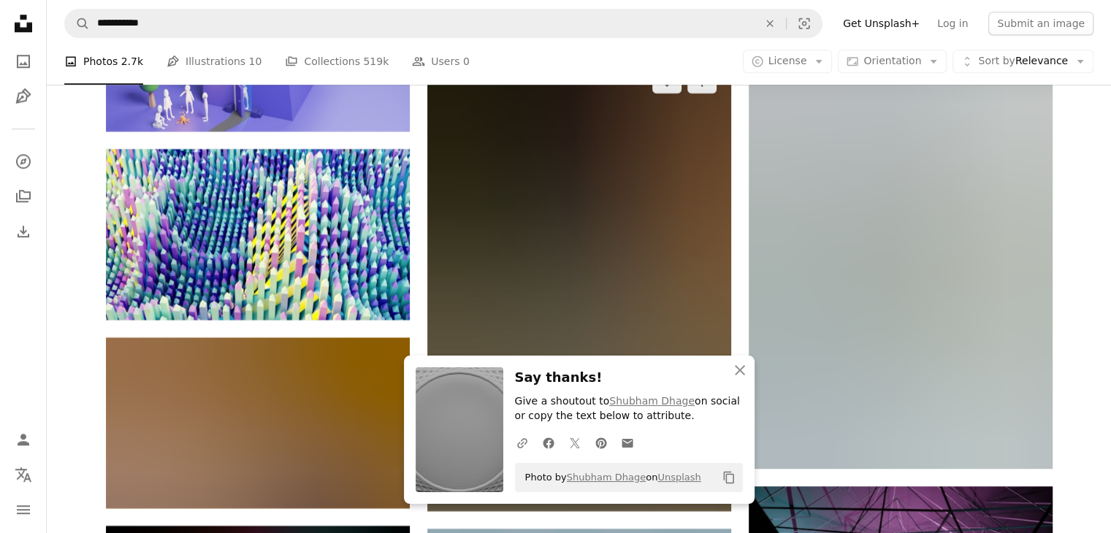
scroll to position [6941, 0]
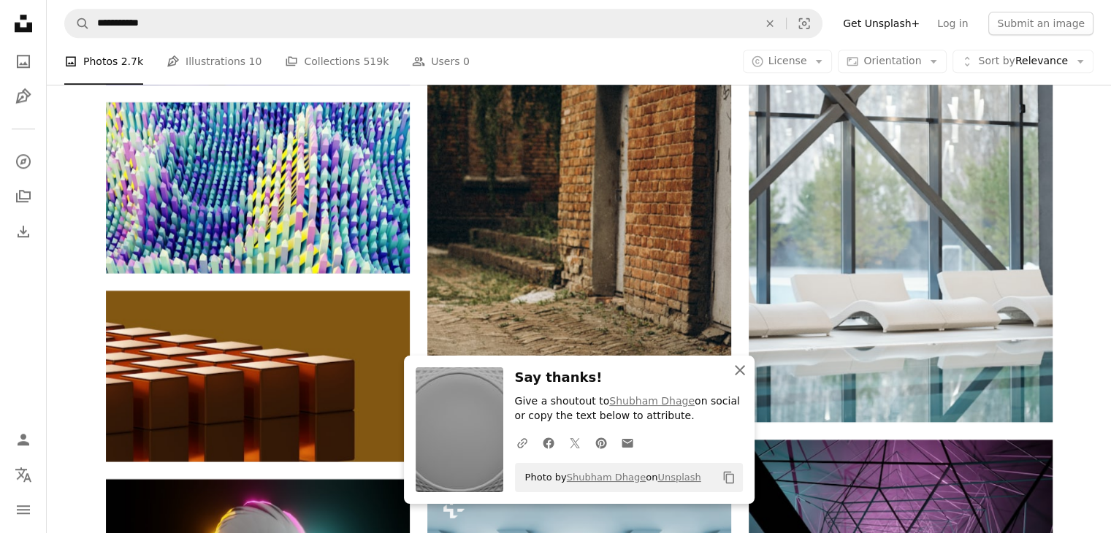
click at [734, 376] on icon "An X shape" at bounding box center [740, 371] width 18 height 18
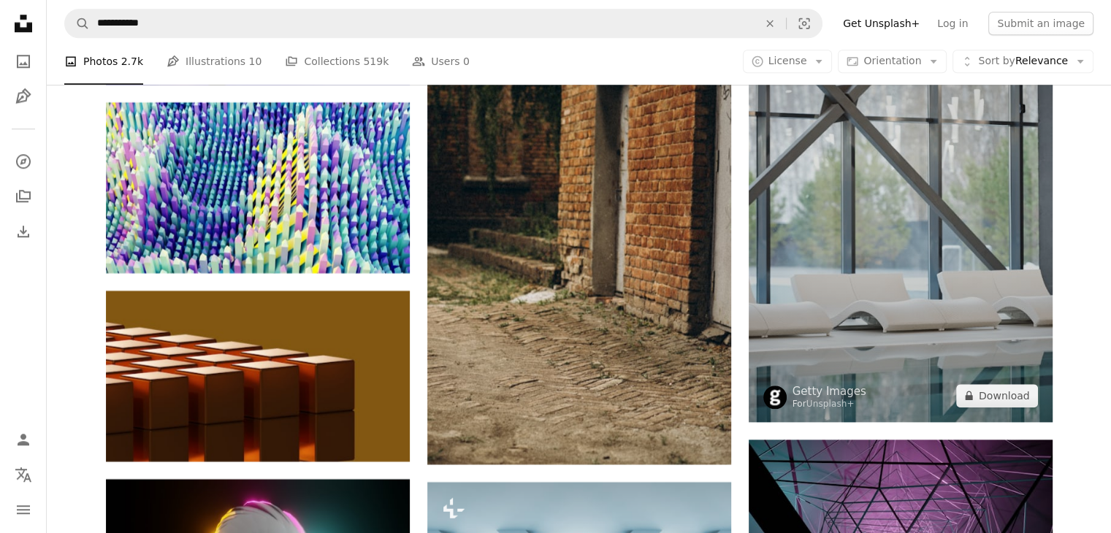
click at [916, 246] on img at bounding box center [901, 194] width 304 height 455
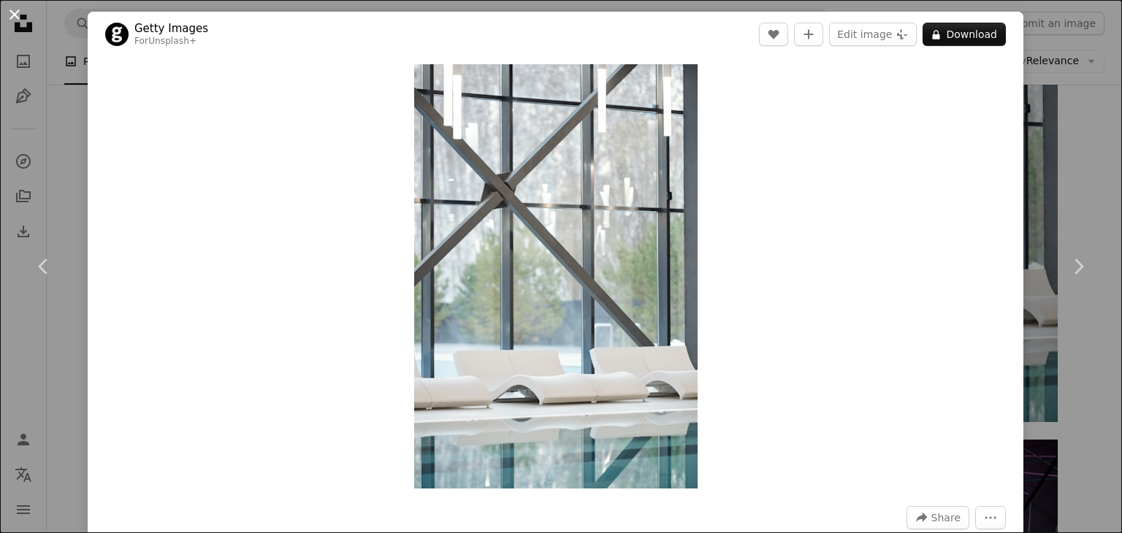
click at [8, 15] on button "An X shape" at bounding box center [15, 15] width 18 height 18
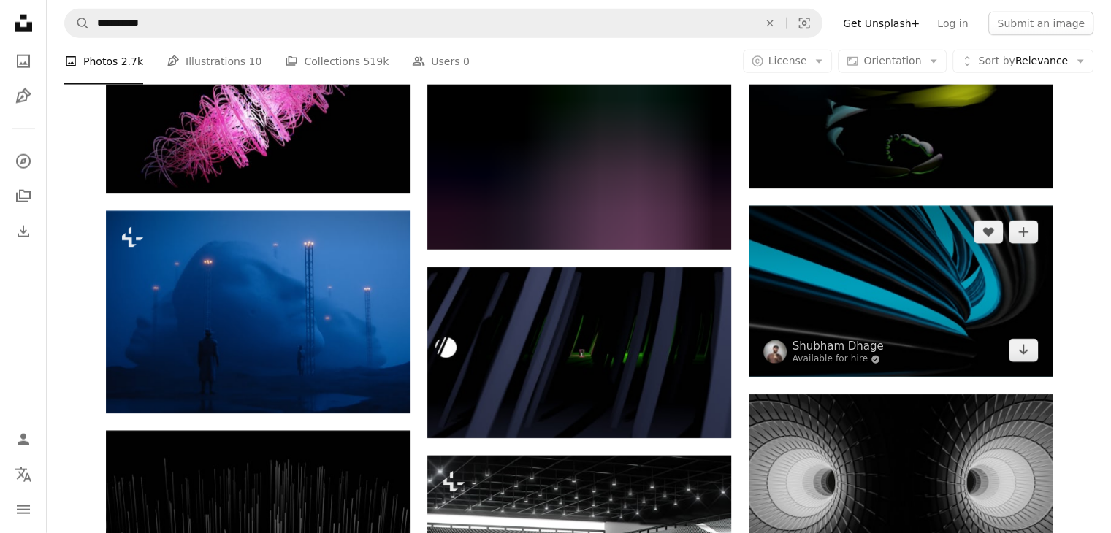
scroll to position [9572, 0]
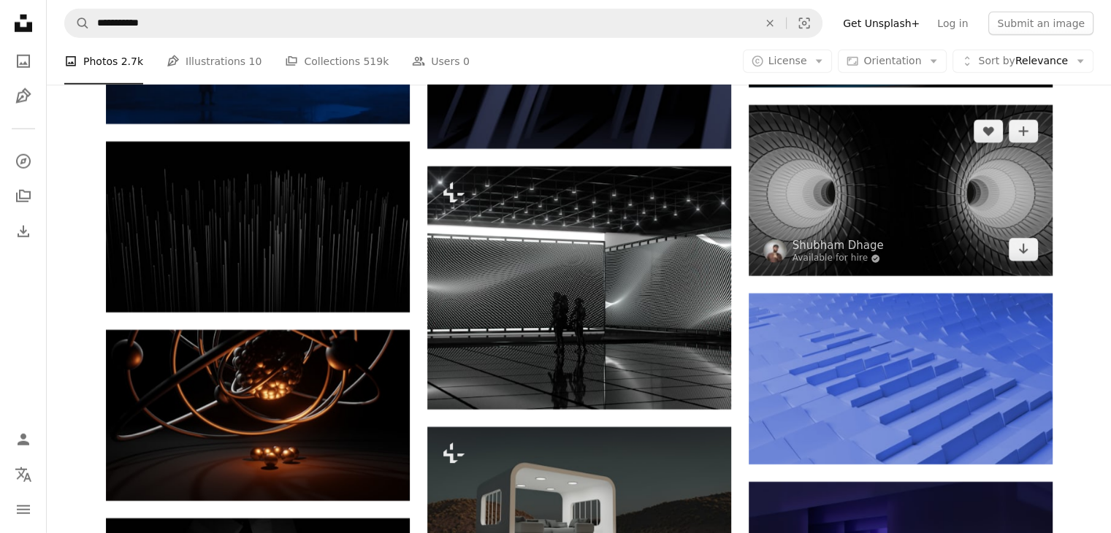
click at [903, 190] on img at bounding box center [901, 190] width 304 height 171
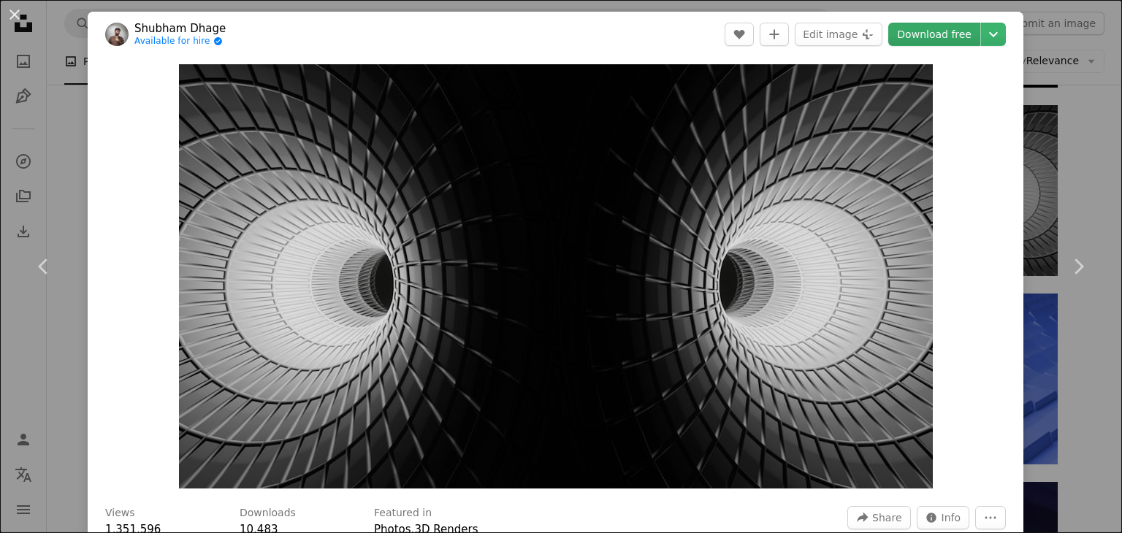
click at [927, 36] on link "Download free" at bounding box center [934, 34] width 92 height 23
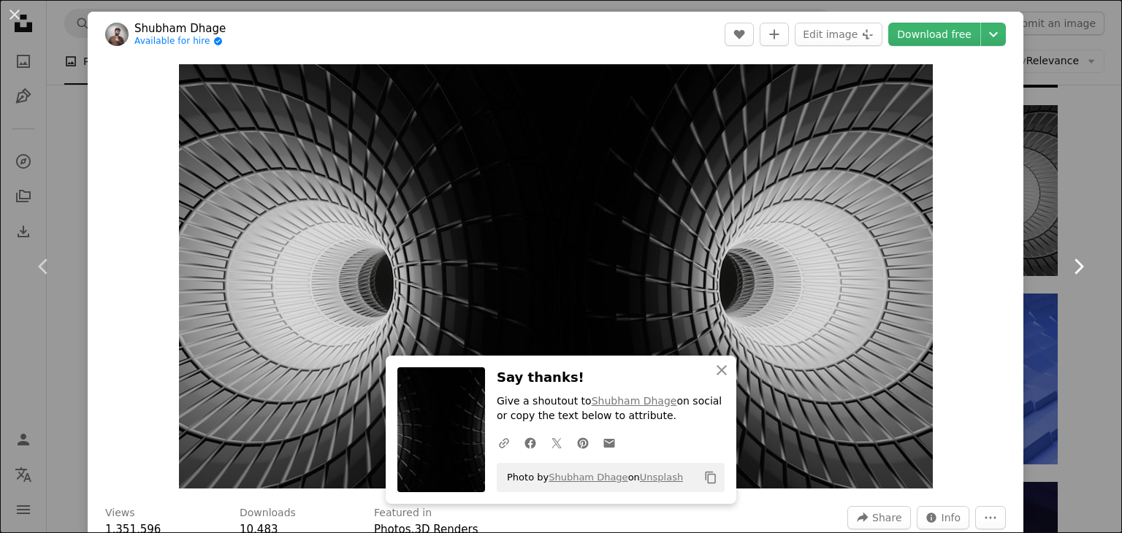
click at [1087, 276] on link "Chevron right" at bounding box center [1079, 267] width 88 height 140
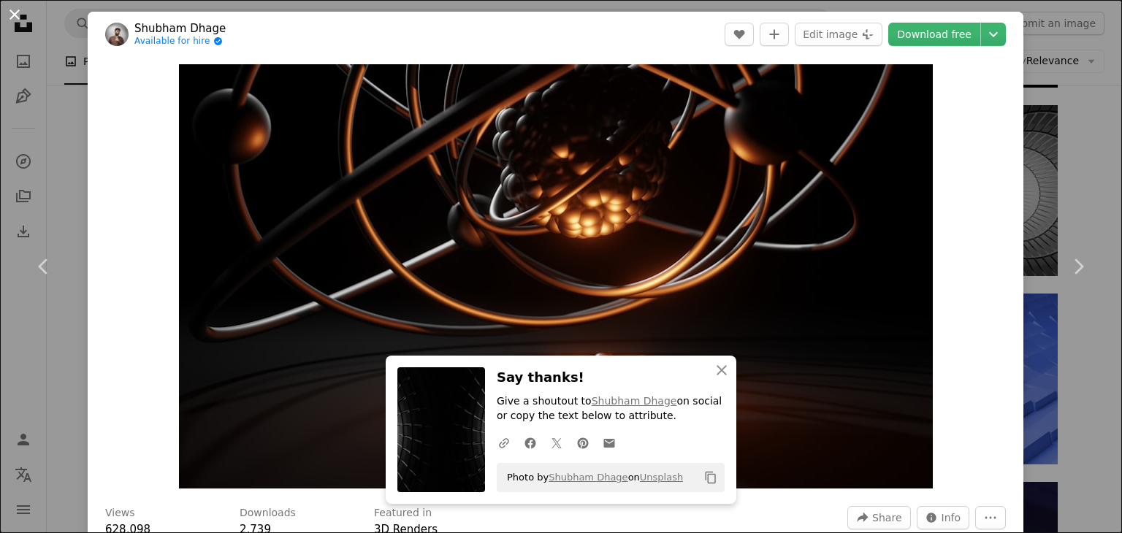
click at [12, 15] on button "An X shape" at bounding box center [15, 15] width 18 height 18
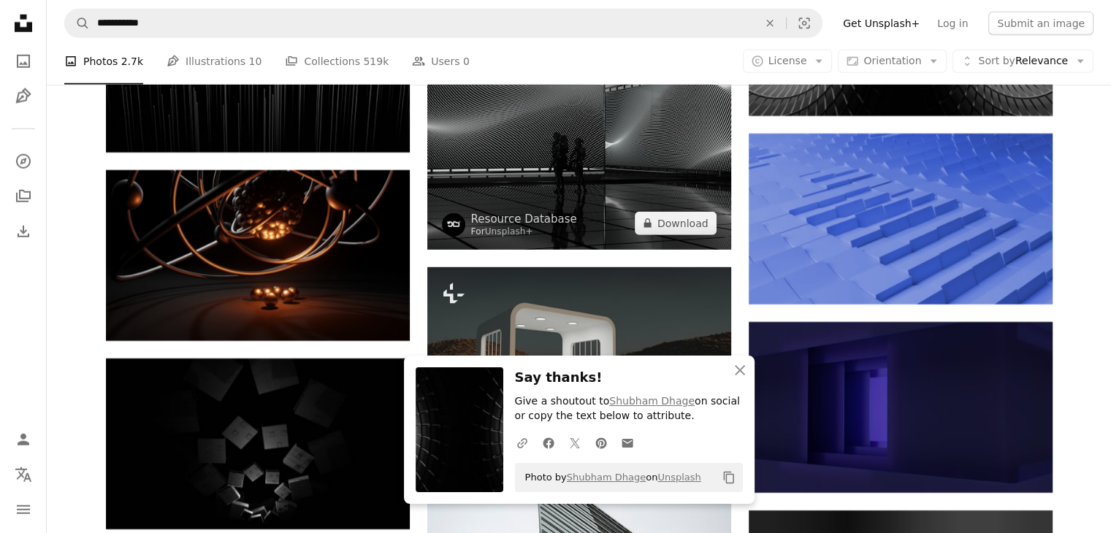
scroll to position [9791, 0]
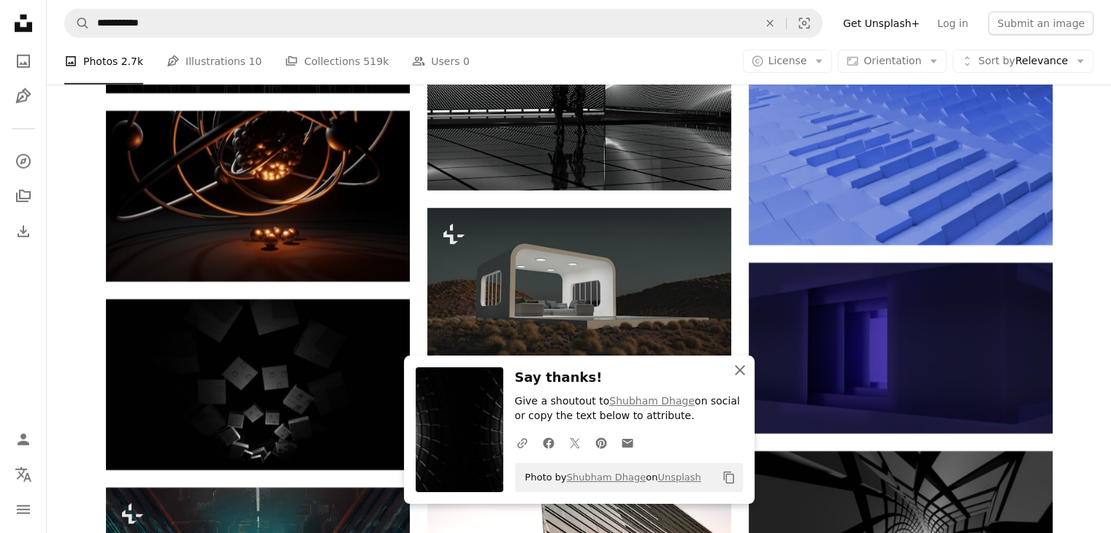
click at [731, 369] on icon "An X shape" at bounding box center [740, 371] width 18 height 18
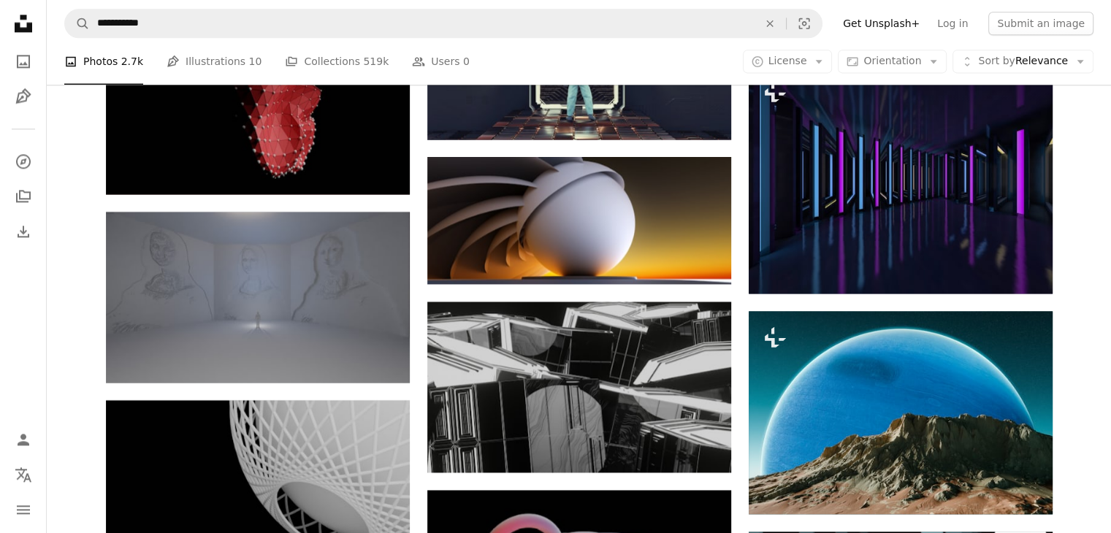
scroll to position [13225, 0]
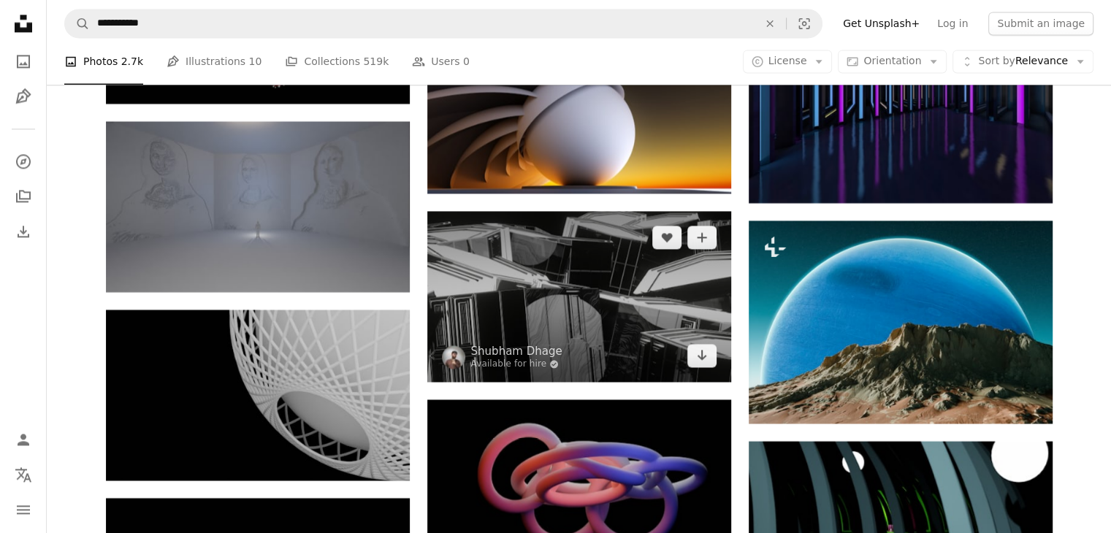
click at [617, 316] on img at bounding box center [579, 296] width 304 height 171
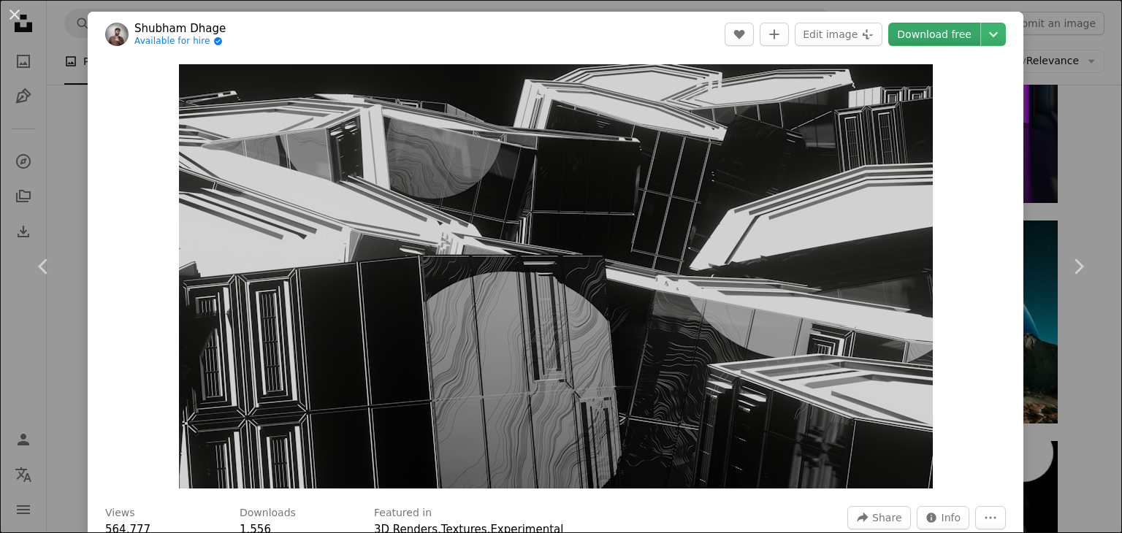
click at [918, 36] on link "Download free" at bounding box center [934, 34] width 92 height 23
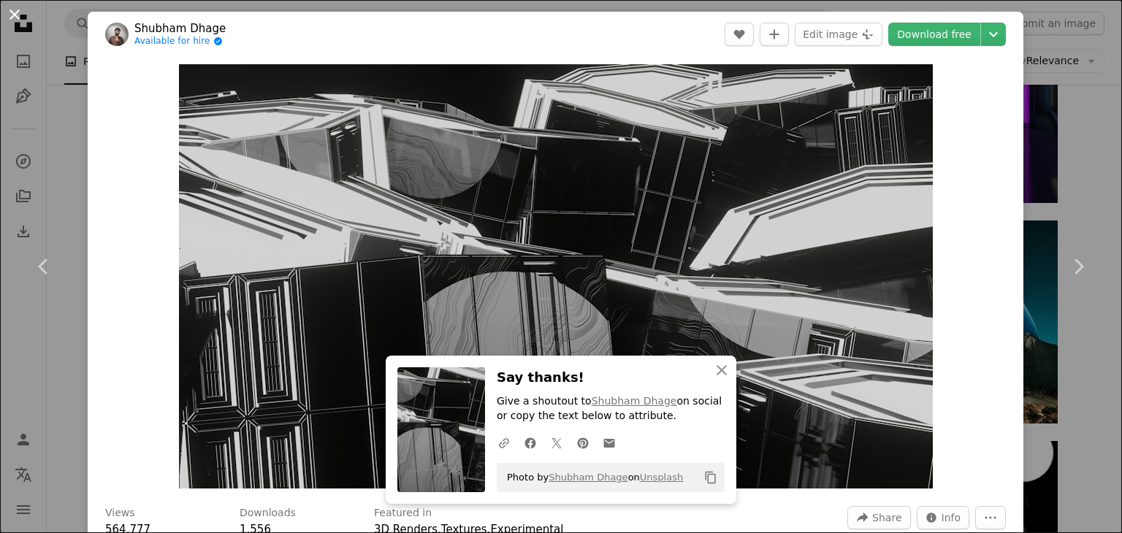
click at [12, 9] on button "An X shape" at bounding box center [15, 15] width 18 height 18
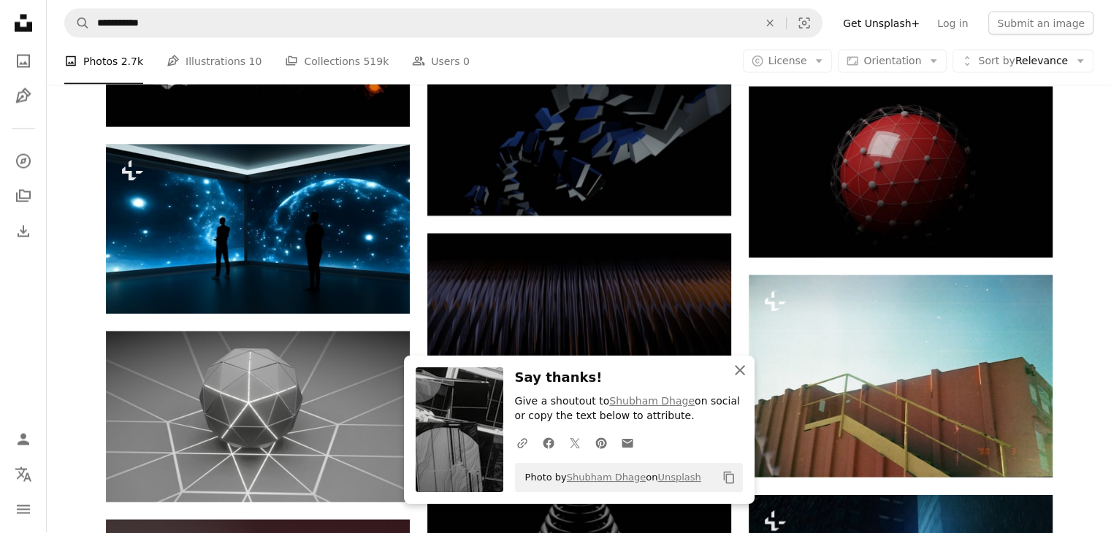
click at [736, 375] on icon "An X shape" at bounding box center [740, 371] width 18 height 18
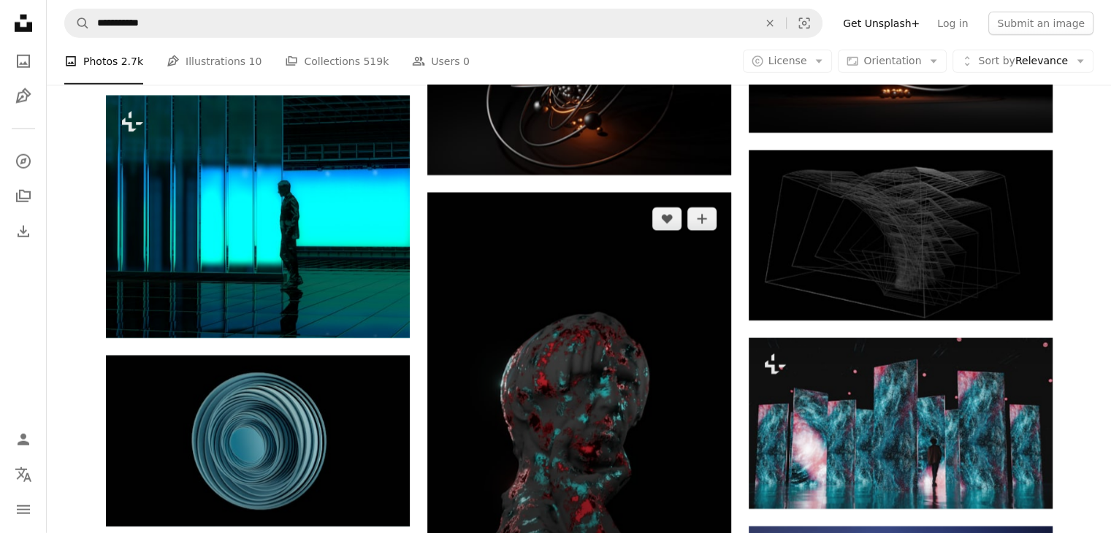
scroll to position [15125, 0]
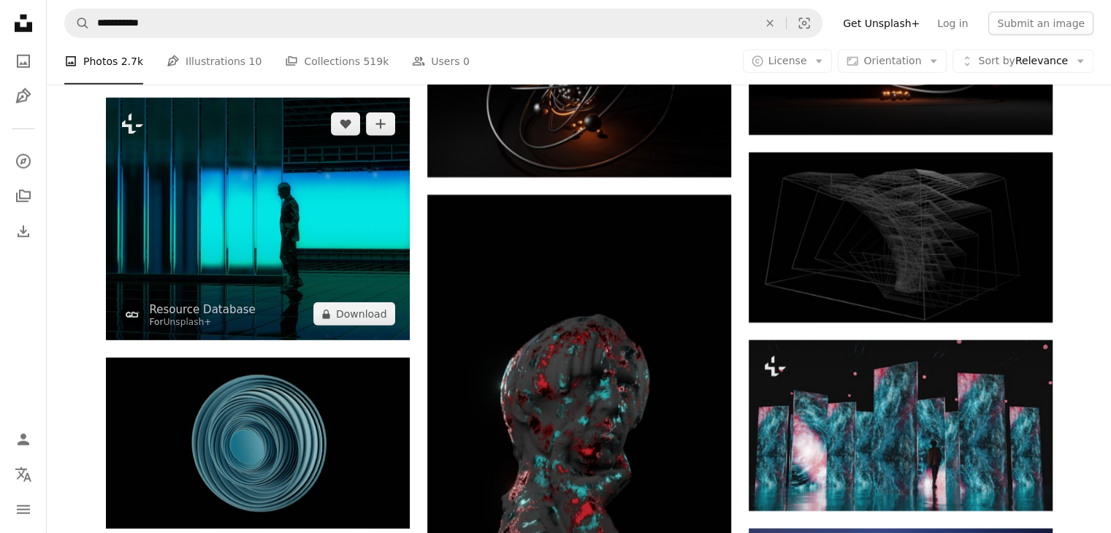
click at [331, 214] on img at bounding box center [258, 219] width 304 height 243
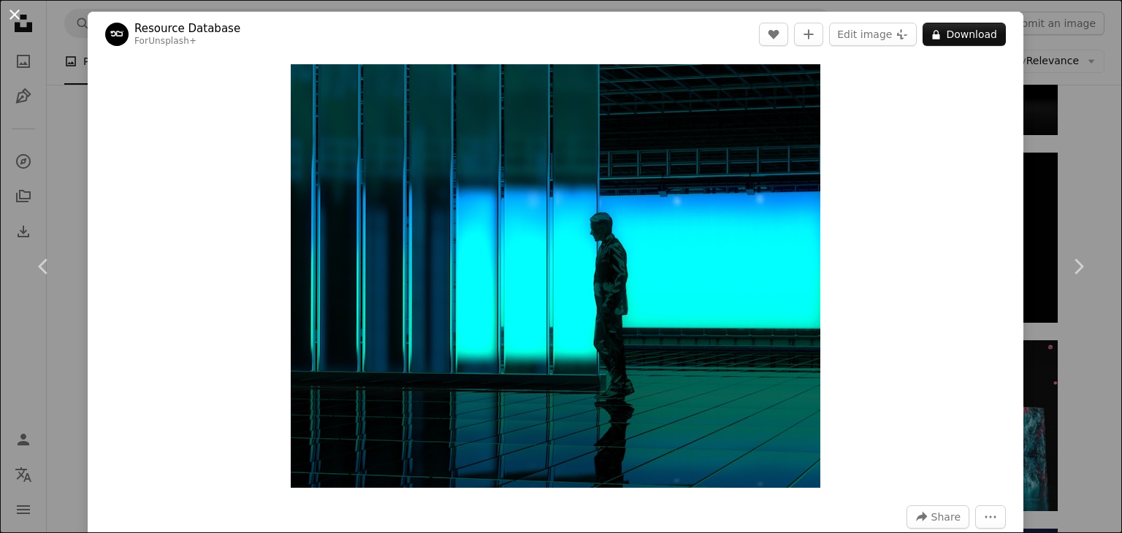
click at [12, 23] on button "An X shape" at bounding box center [15, 15] width 18 height 18
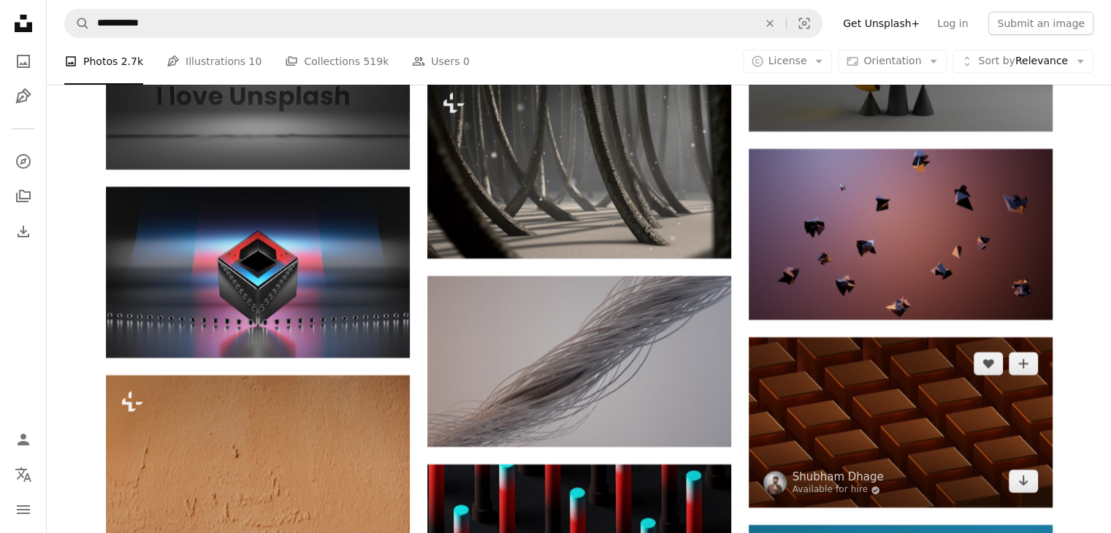
scroll to position [16659, 0]
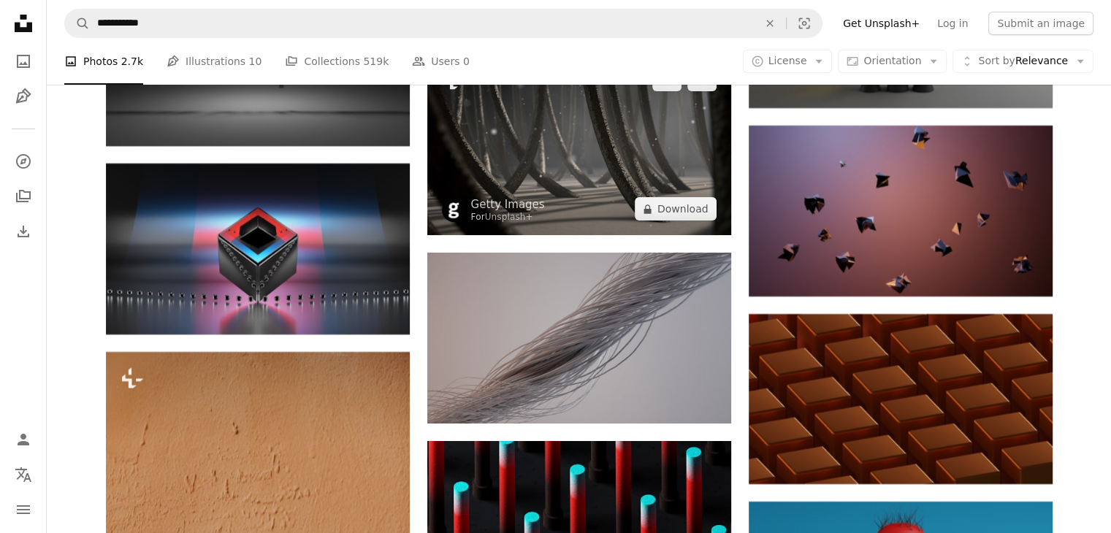
click at [650, 186] on img at bounding box center [579, 144] width 304 height 183
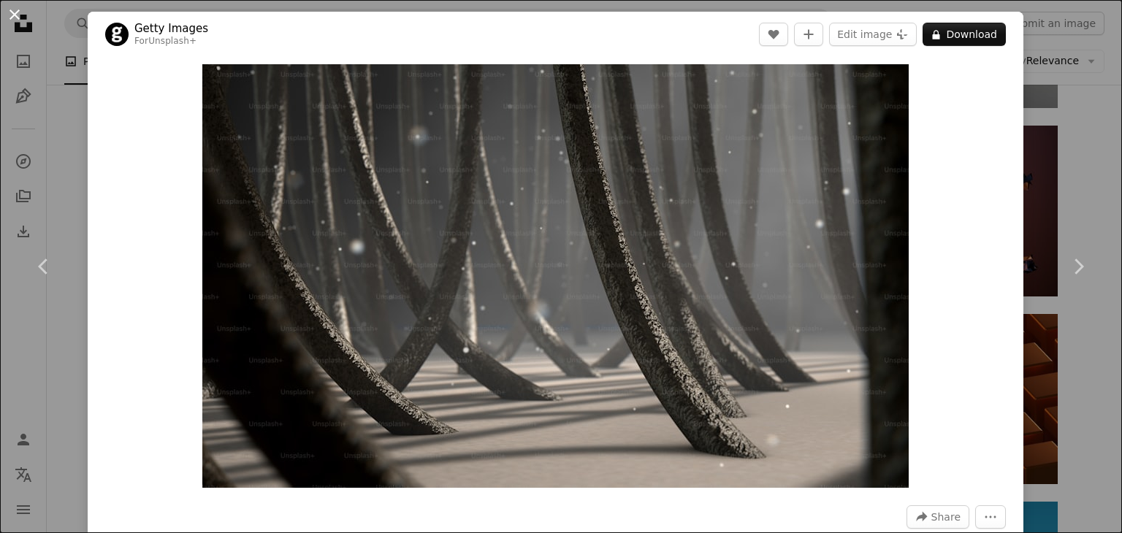
click at [12, 11] on button "An X shape" at bounding box center [15, 15] width 18 height 18
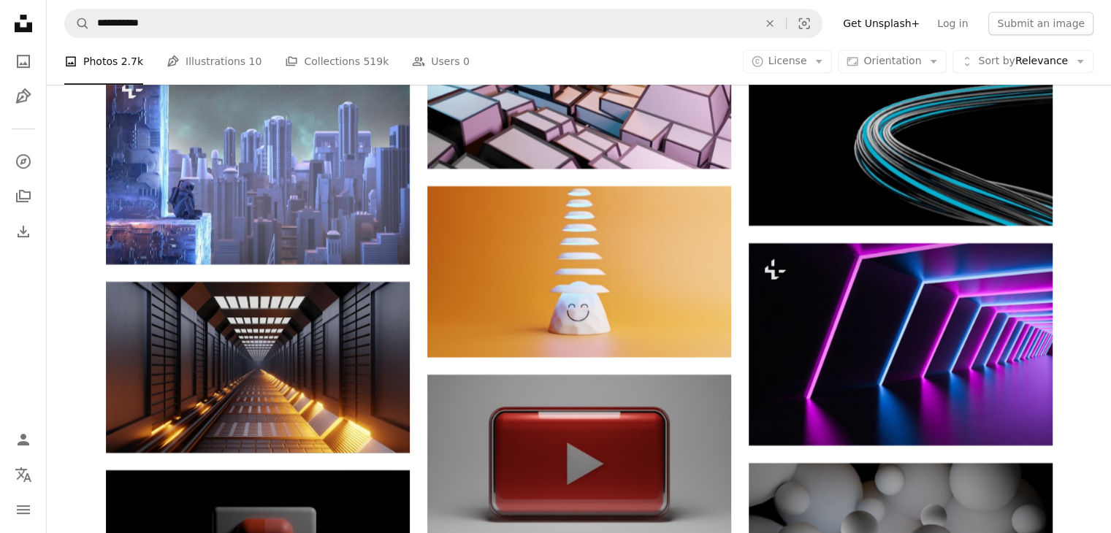
scroll to position [22994, 0]
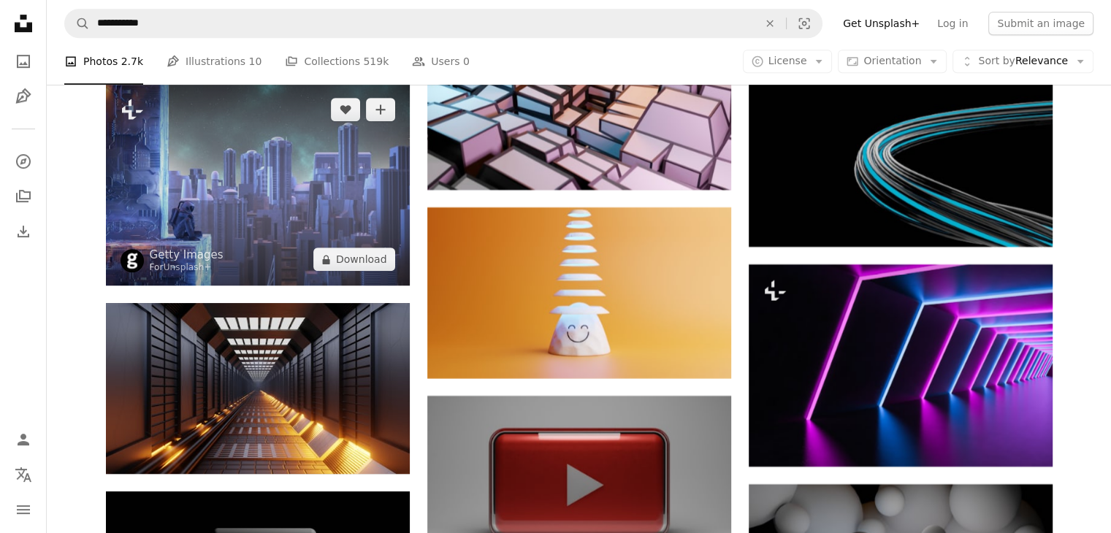
click at [235, 202] on img at bounding box center [258, 184] width 304 height 202
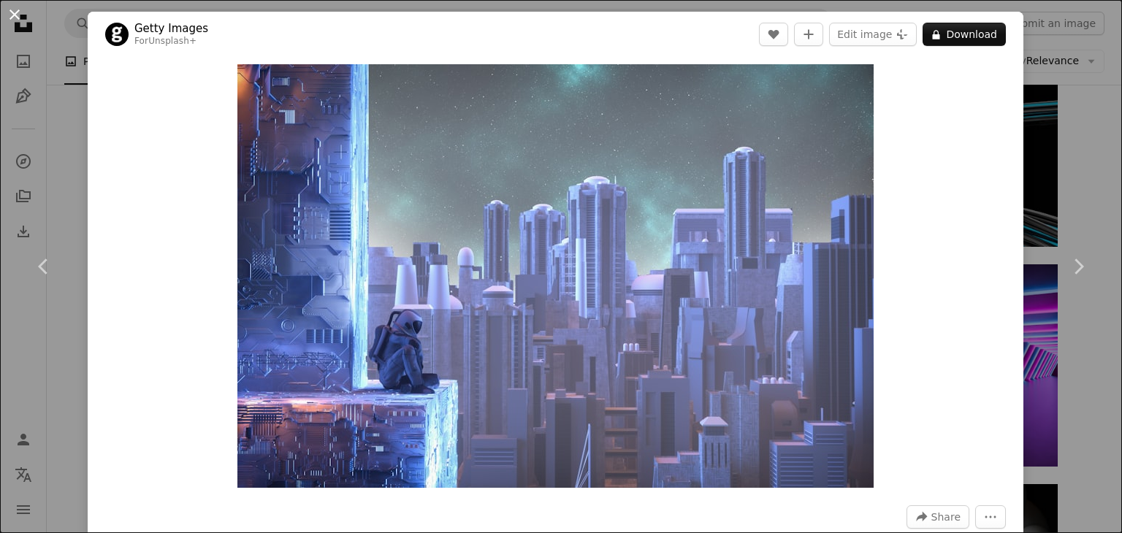
click at [12, 12] on button "An X shape" at bounding box center [15, 15] width 18 height 18
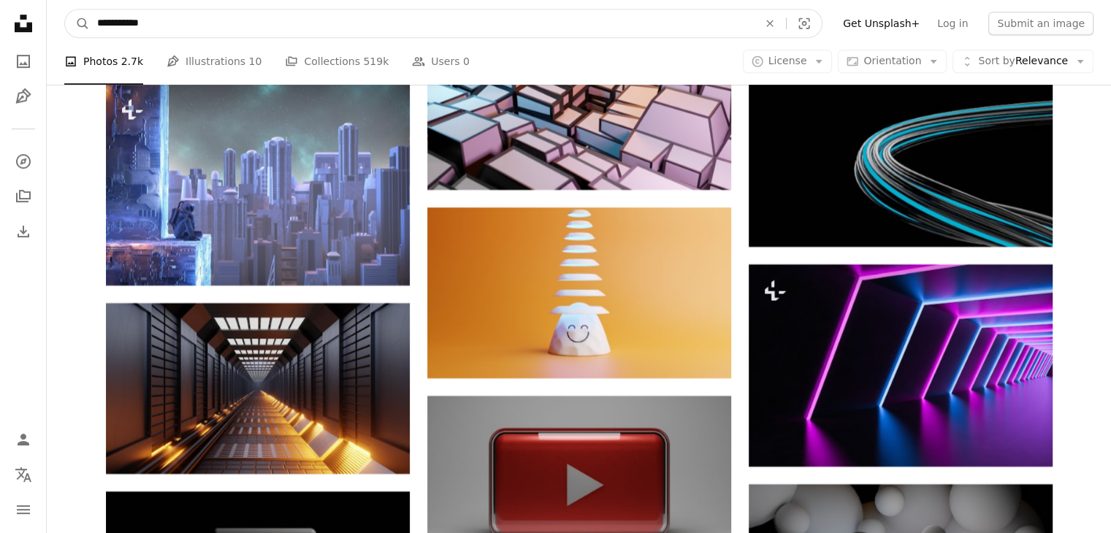
drag, startPoint x: 158, startPoint y: 20, endPoint x: 49, endPoint y: 38, distance: 110.3
click at [49, 38] on nav "**********" at bounding box center [579, 23] width 1065 height 47
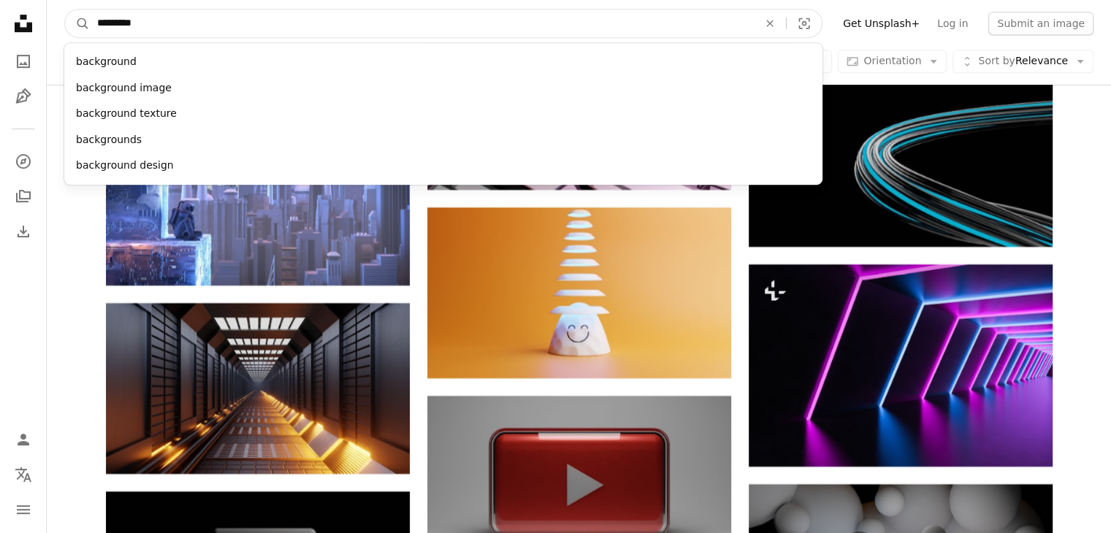
type input "**********"
click button "A magnifying glass" at bounding box center [77, 23] width 25 height 28
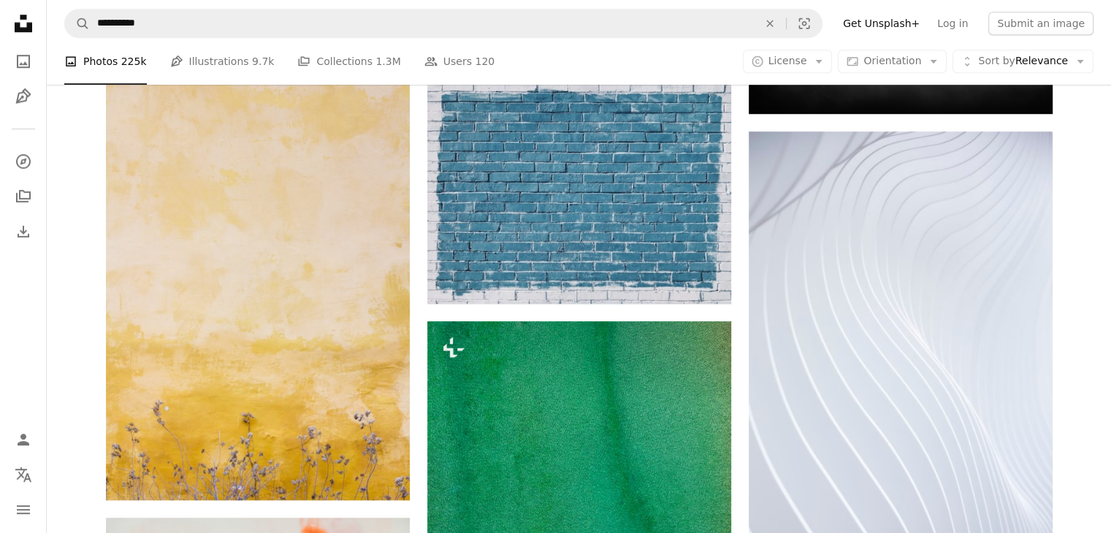
scroll to position [1315, 0]
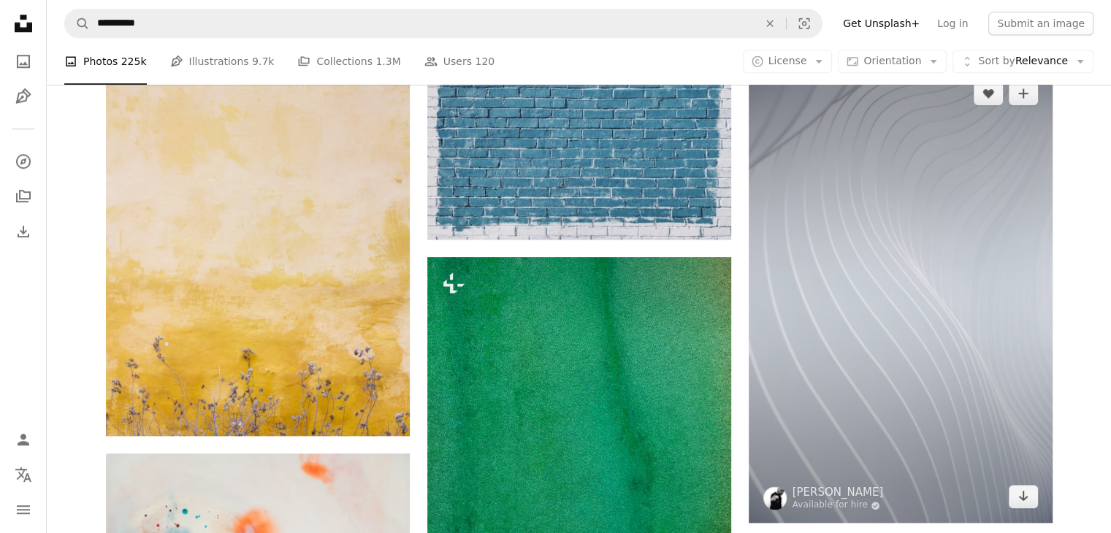
click at [943, 319] on img at bounding box center [901, 295] width 304 height 456
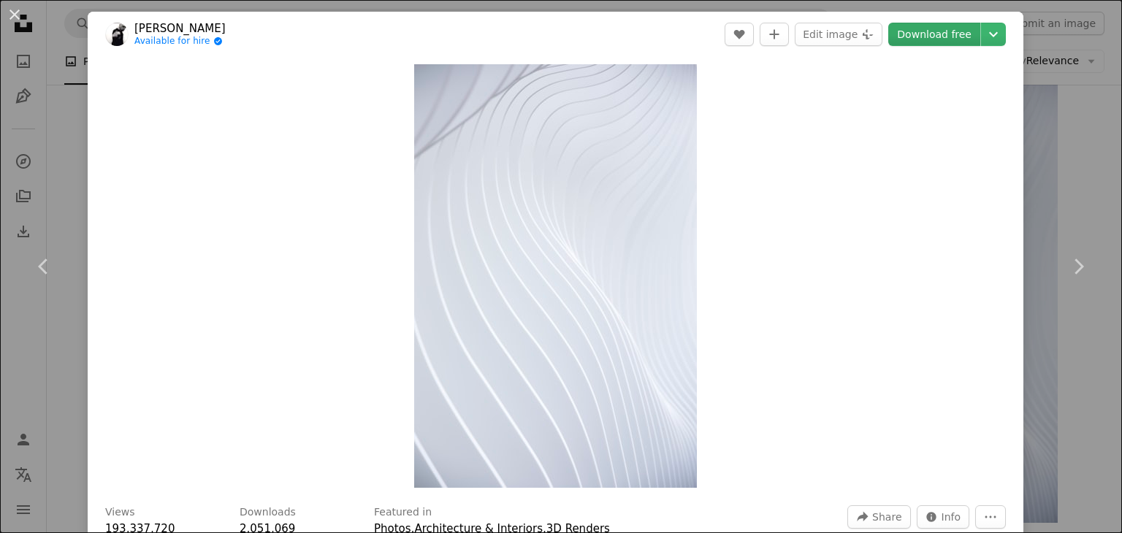
click at [922, 40] on link "Download free" at bounding box center [934, 34] width 92 height 23
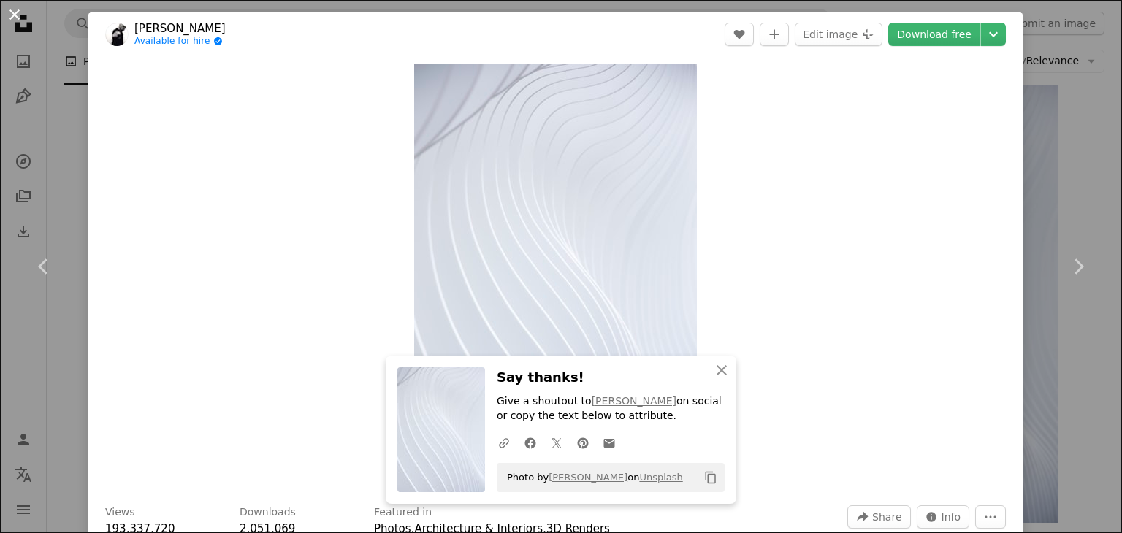
click at [15, 9] on button "An X shape" at bounding box center [15, 15] width 18 height 18
